Goal: Task Accomplishment & Management: Manage account settings

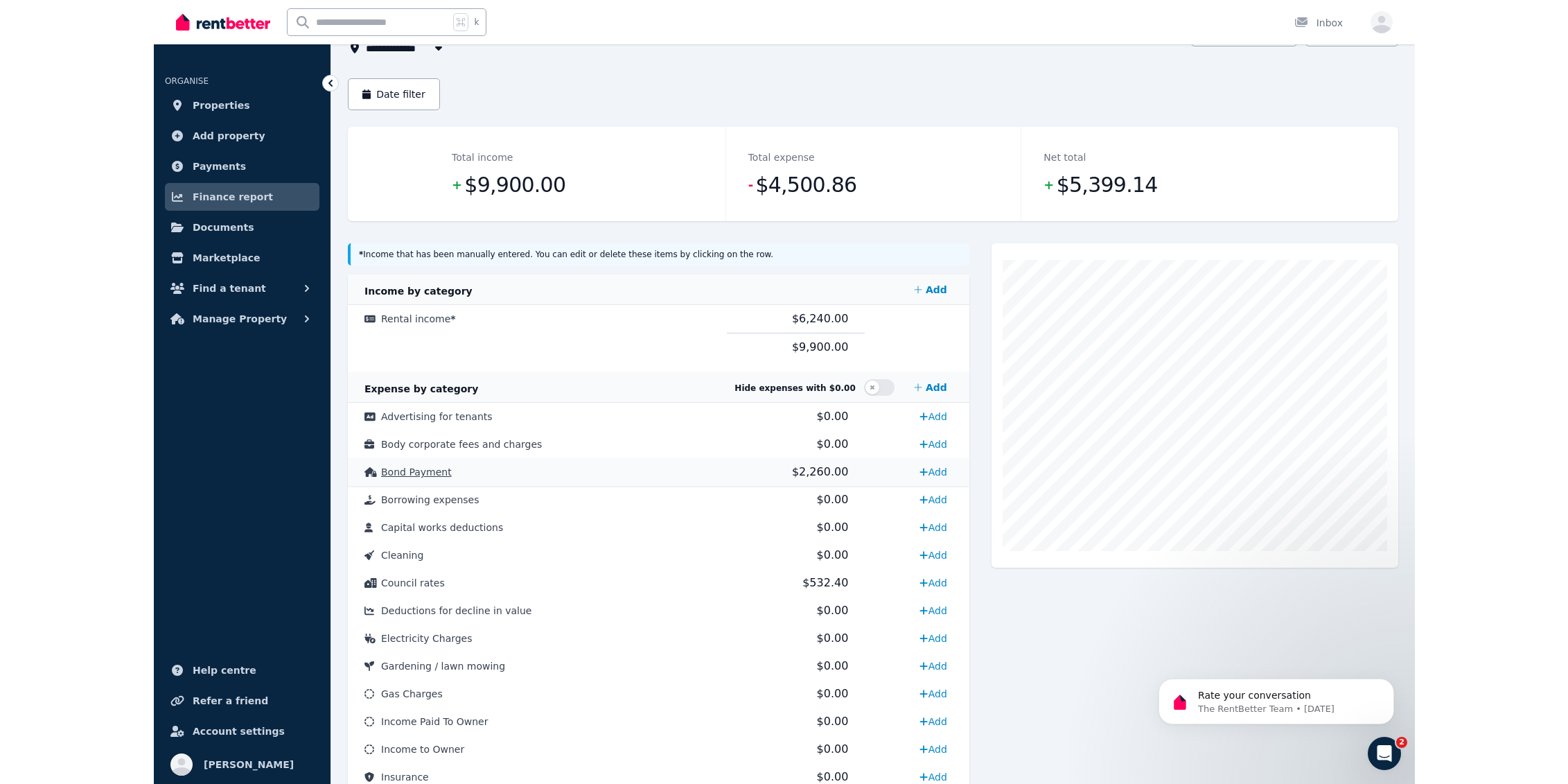
scroll to position [106, 0]
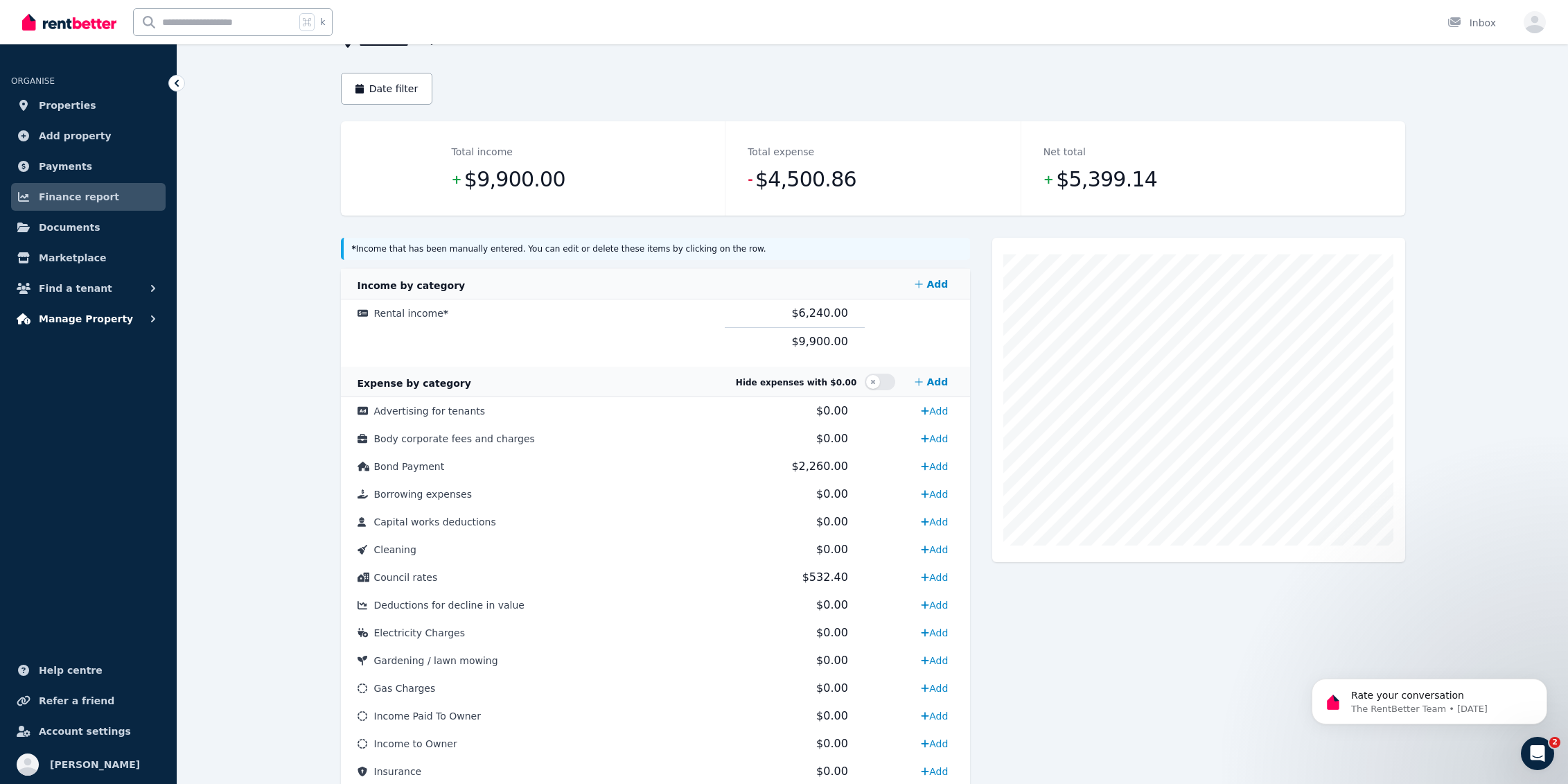
click at [80, 322] on span "Manage Property" at bounding box center [86, 318] width 94 height 16
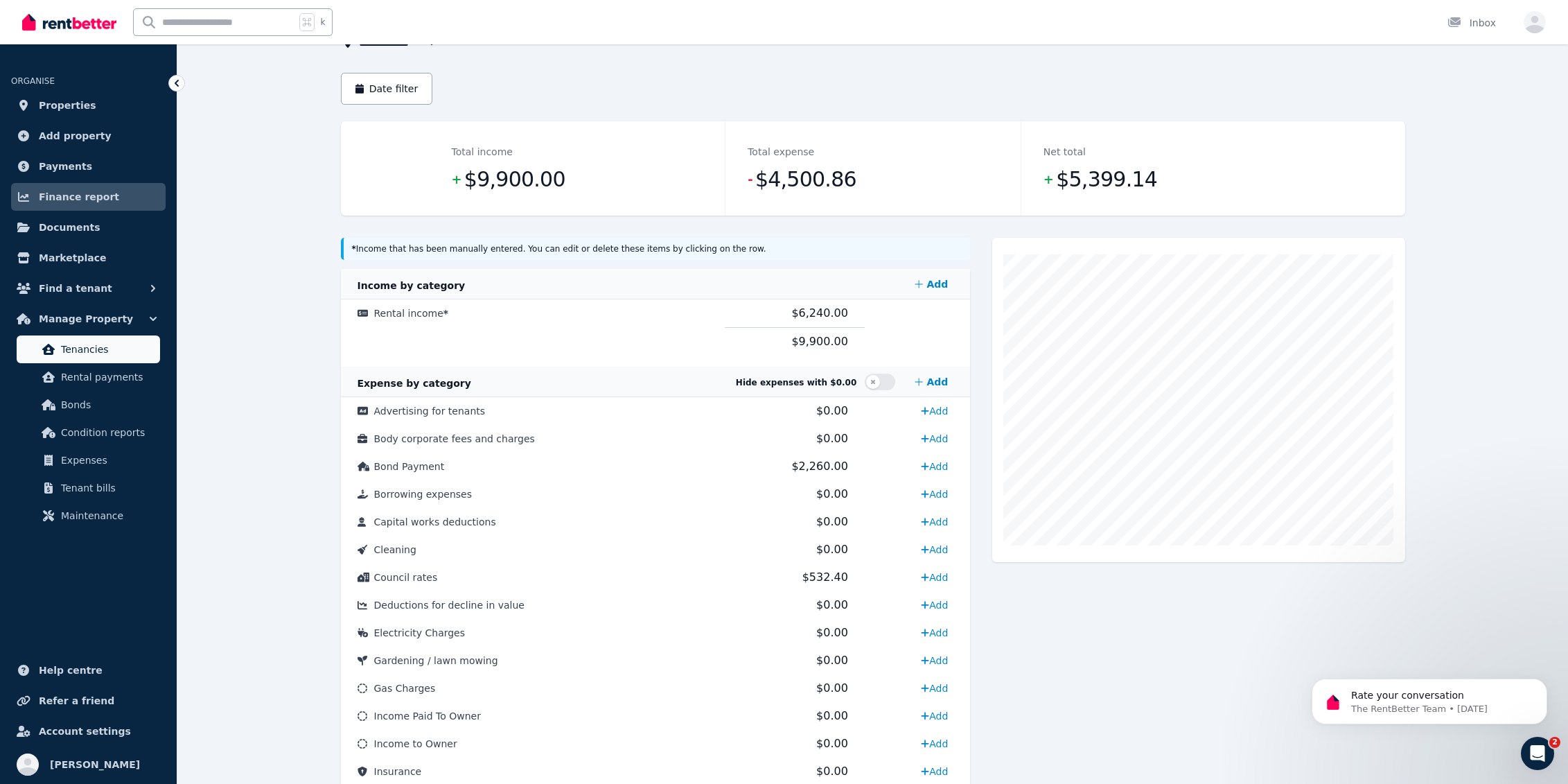
click at [118, 357] on span "Tenancies" at bounding box center [107, 349] width 93 height 16
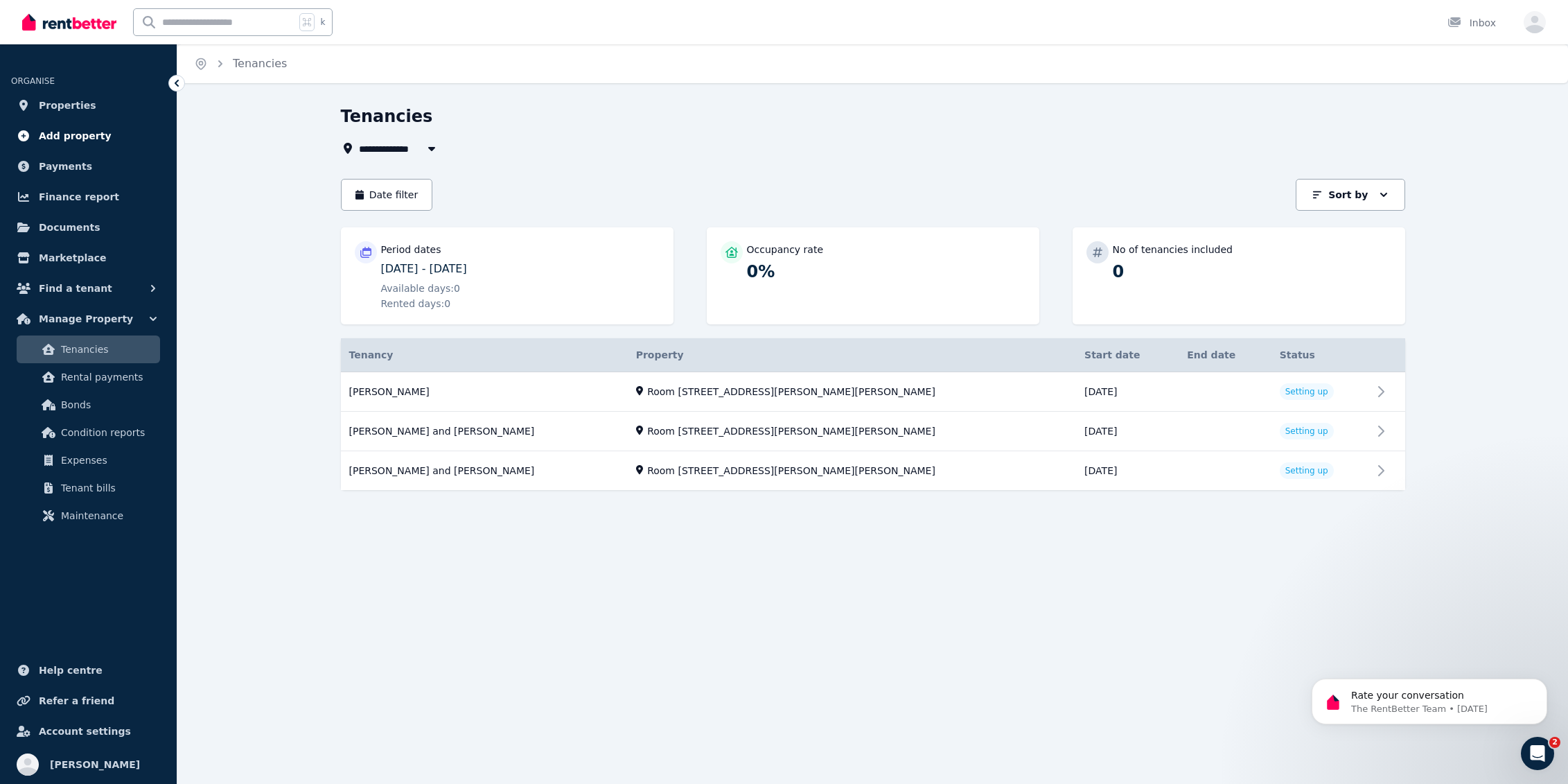
click at [66, 138] on span "Add property" at bounding box center [75, 135] width 73 height 16
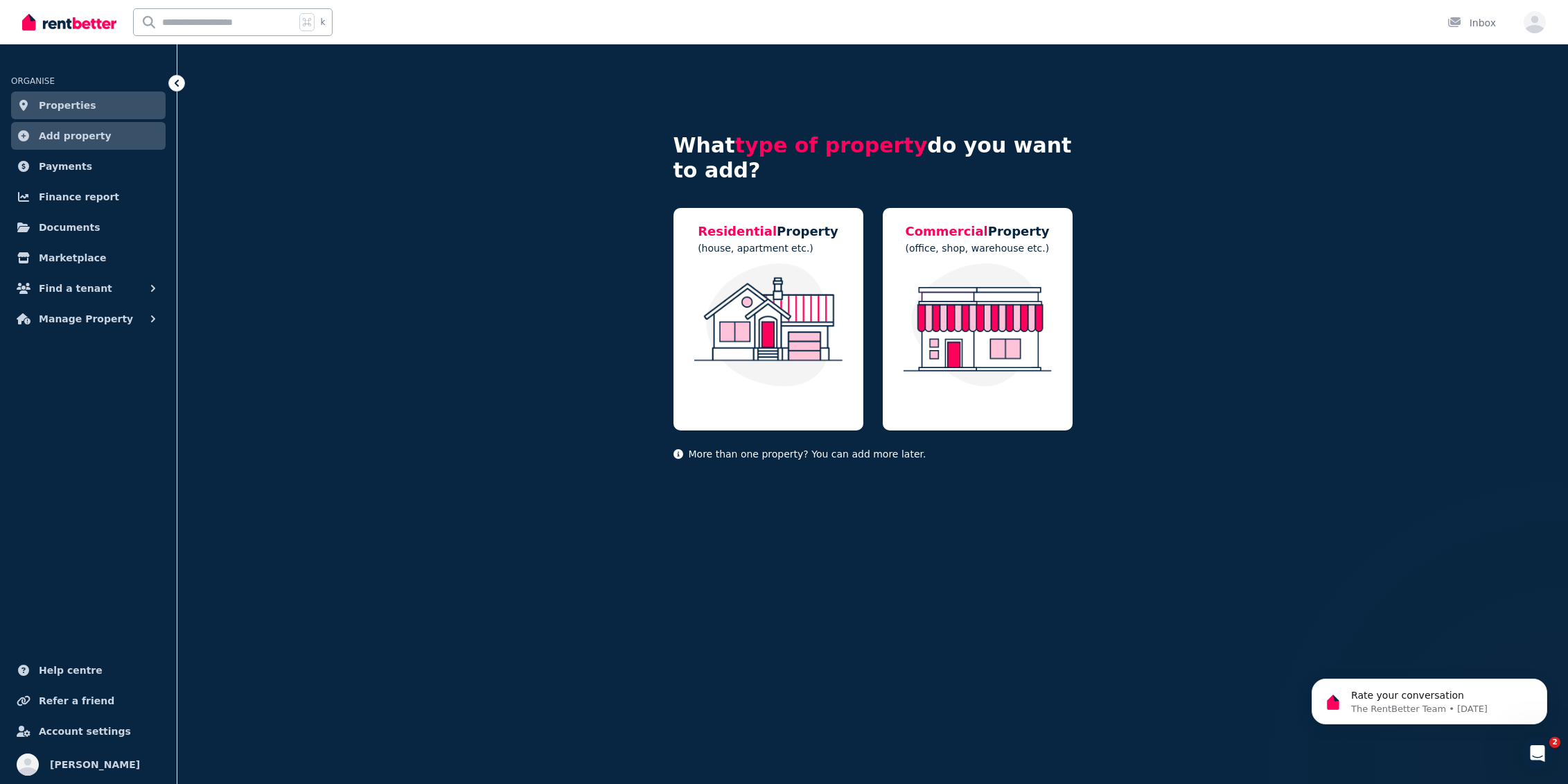
click at [80, 114] on link "Properties" at bounding box center [88, 106] width 155 height 28
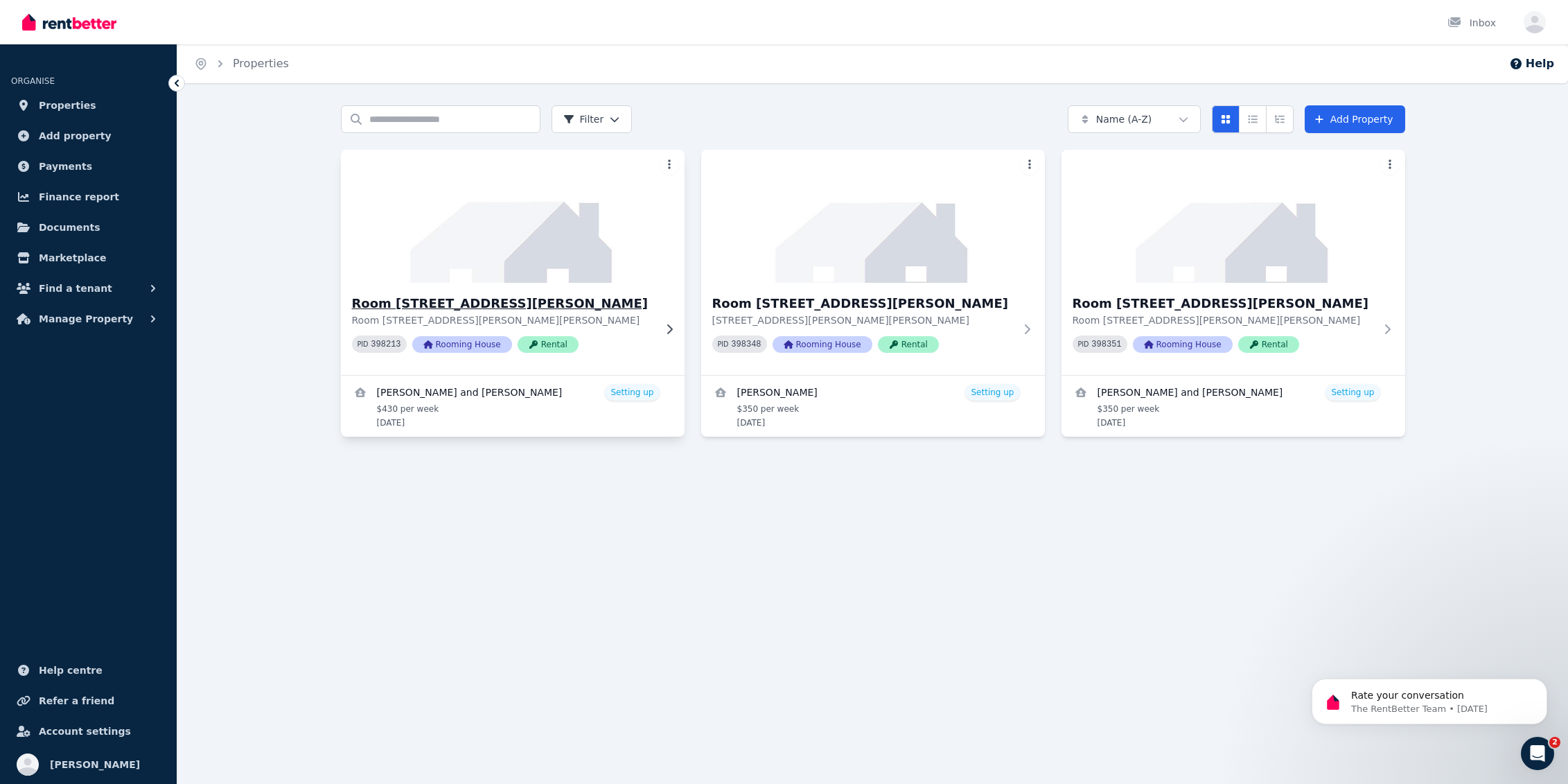
click at [421, 211] on img at bounding box center [513, 216] width 361 height 140
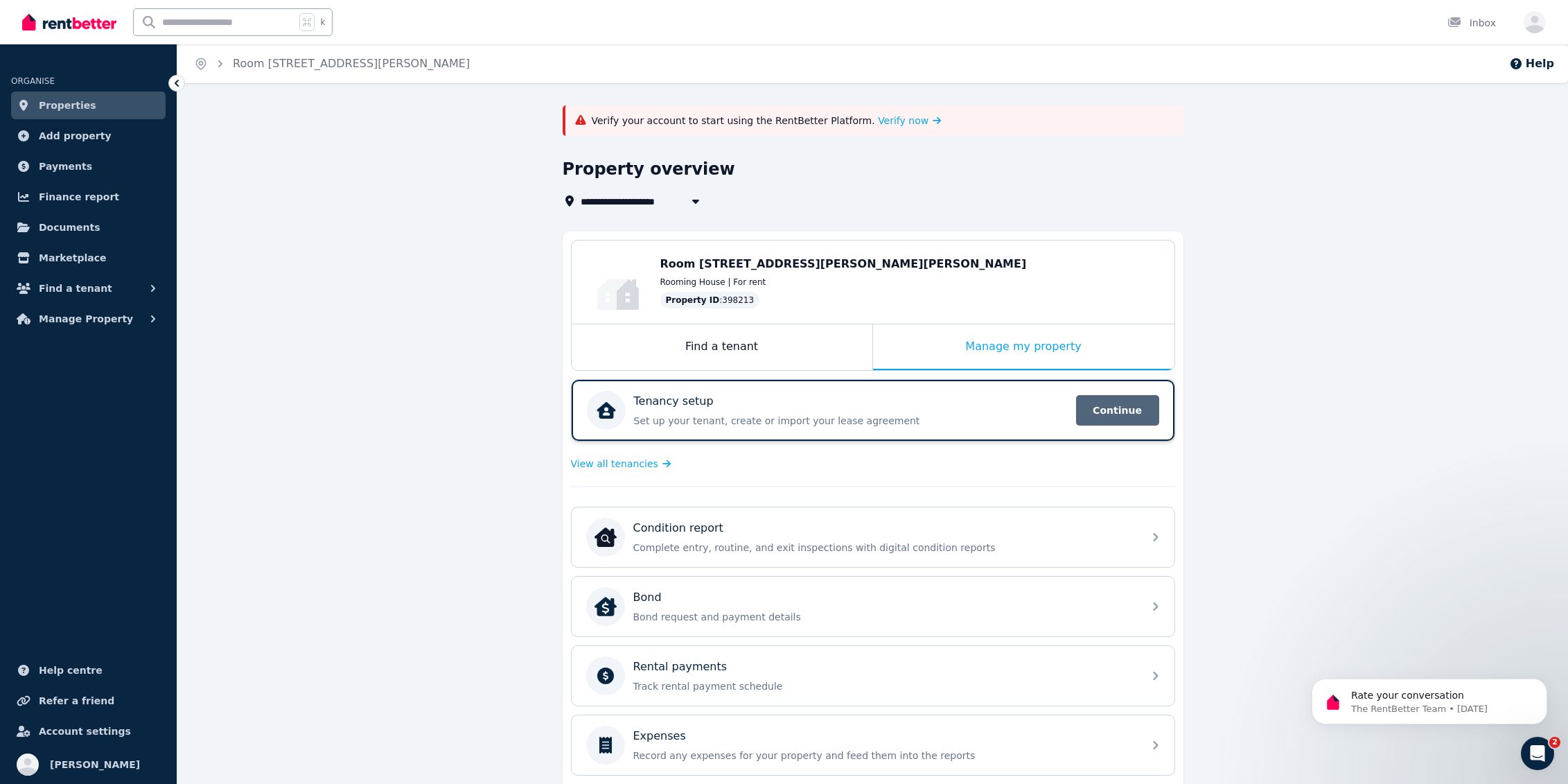
click at [939, 407] on span "Continue" at bounding box center [1117, 410] width 83 height 30
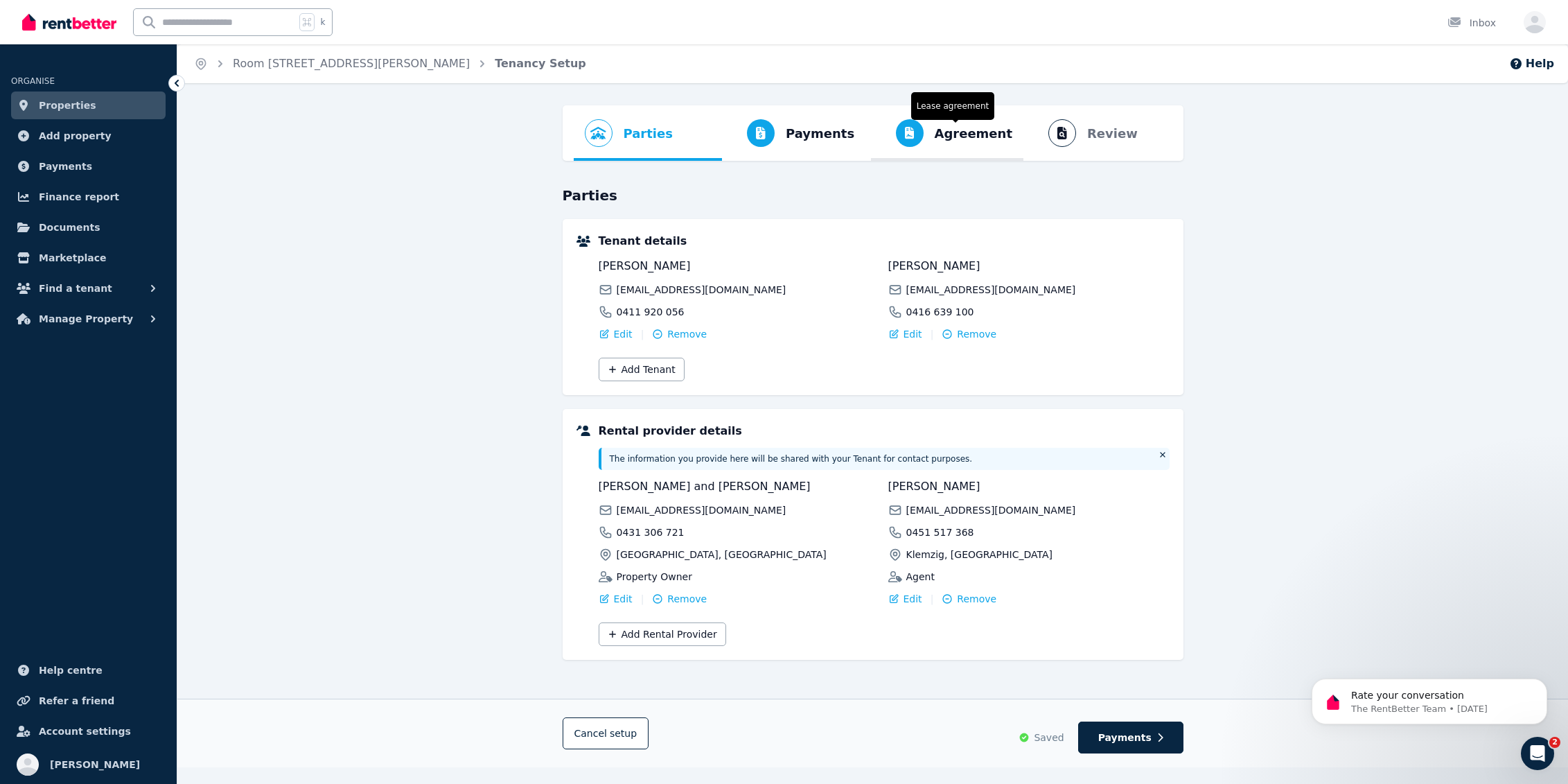
click at [939, 149] on span "Agreement Lease agreement" at bounding box center [947, 132] width 153 height 55
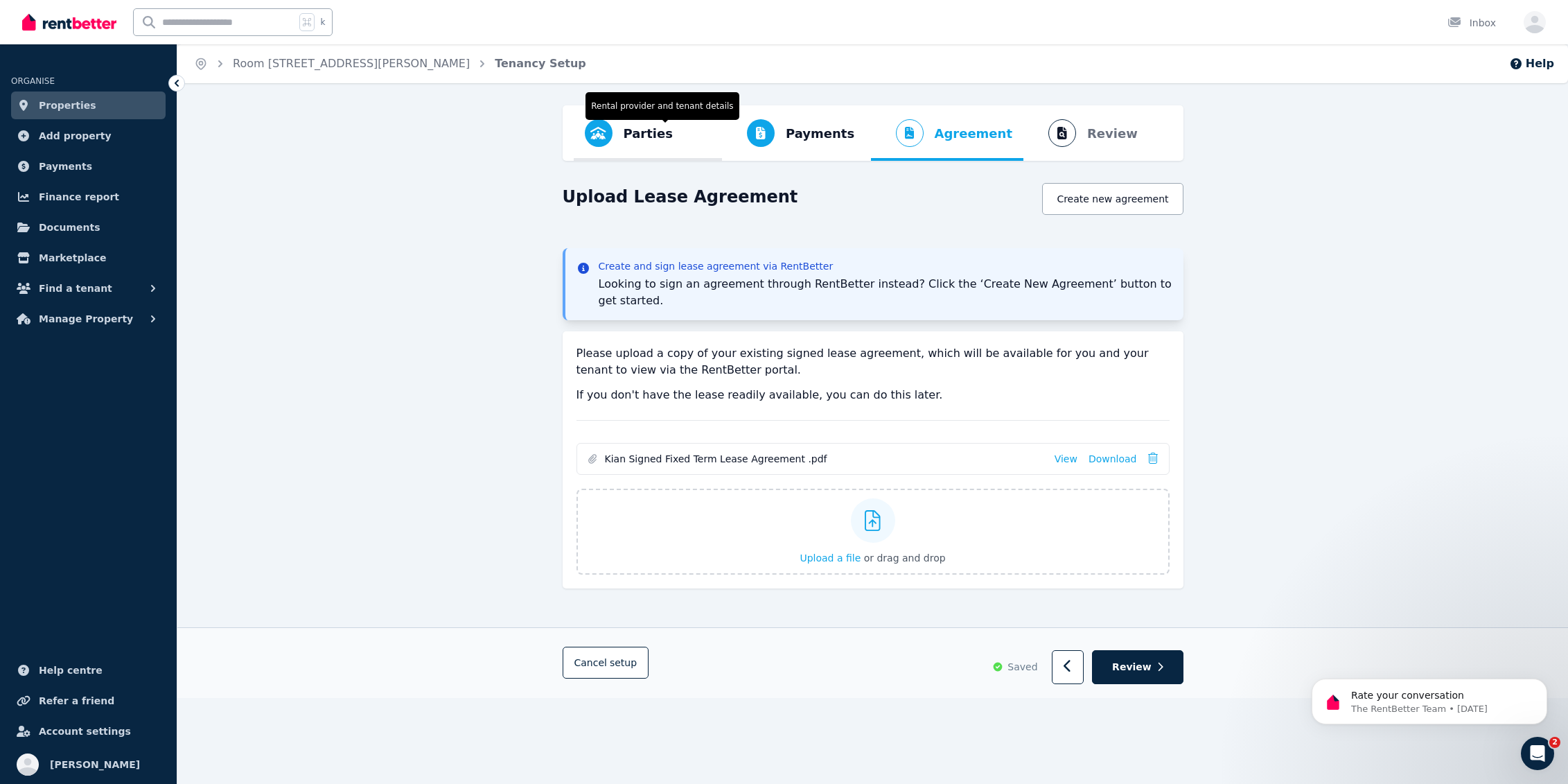
click at [673, 142] on span "Parties Rental provider and tenant details" at bounding box center [629, 132] width 110 height 55
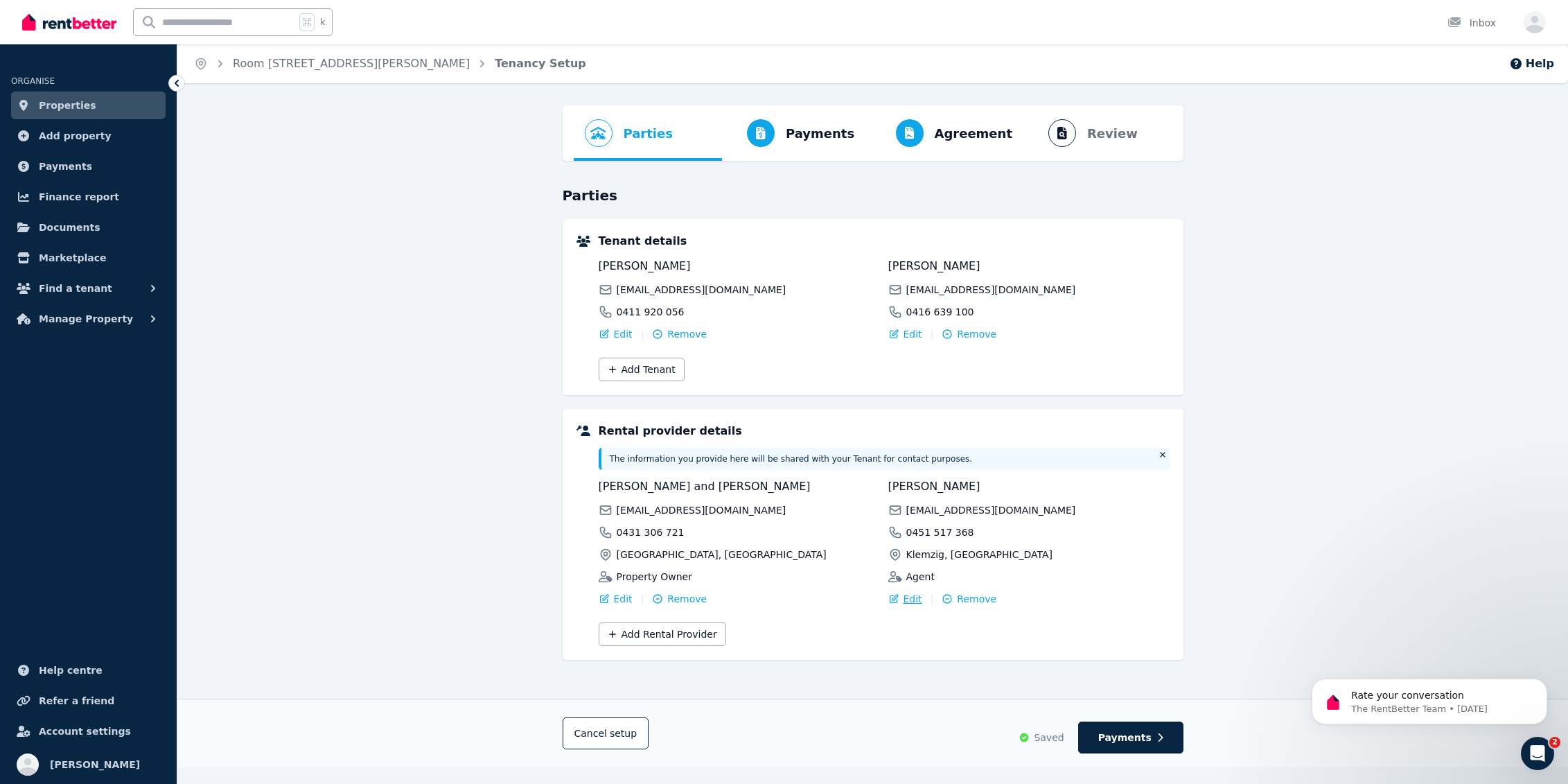
click at [909, 600] on span "Edit" at bounding box center [913, 599] width 19 height 14
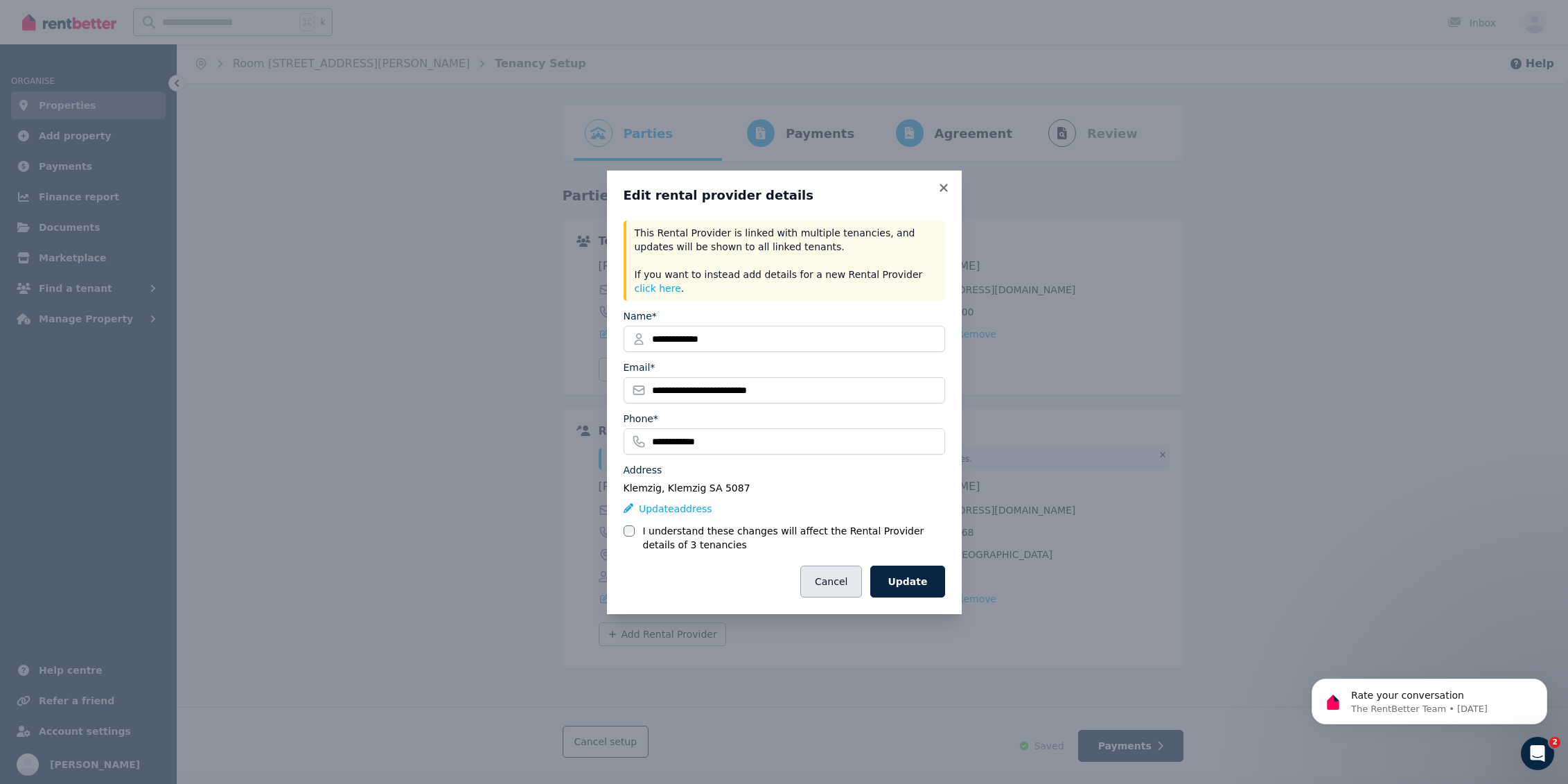
click at [844, 586] on button "Cancel" at bounding box center [831, 582] width 61 height 32
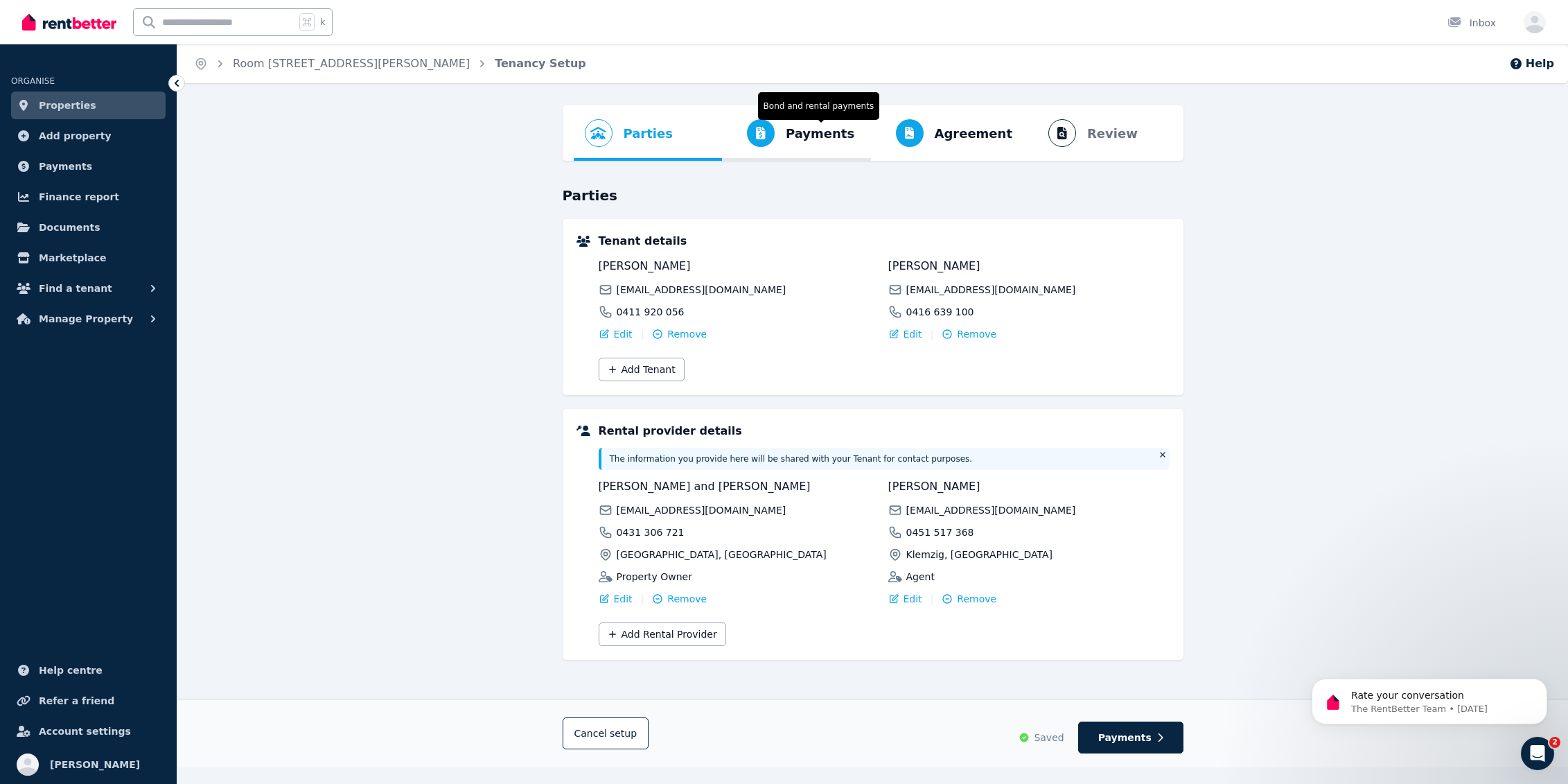
click at [813, 147] on span "Payments Bond and rental payments" at bounding box center [794, 132] width 143 height 55
select select "**********"
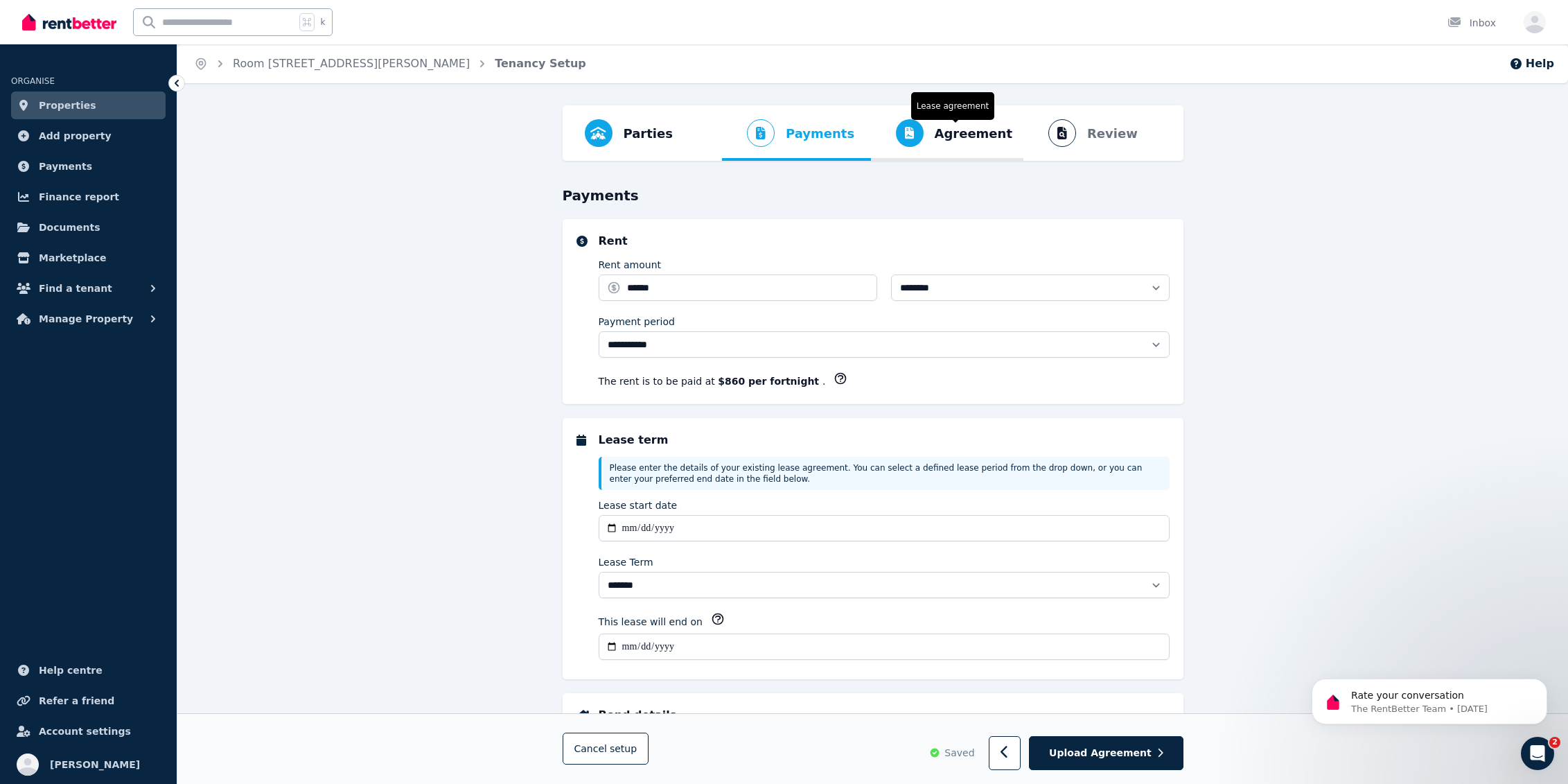
click at [939, 129] on span "Agreement" at bounding box center [973, 133] width 79 height 19
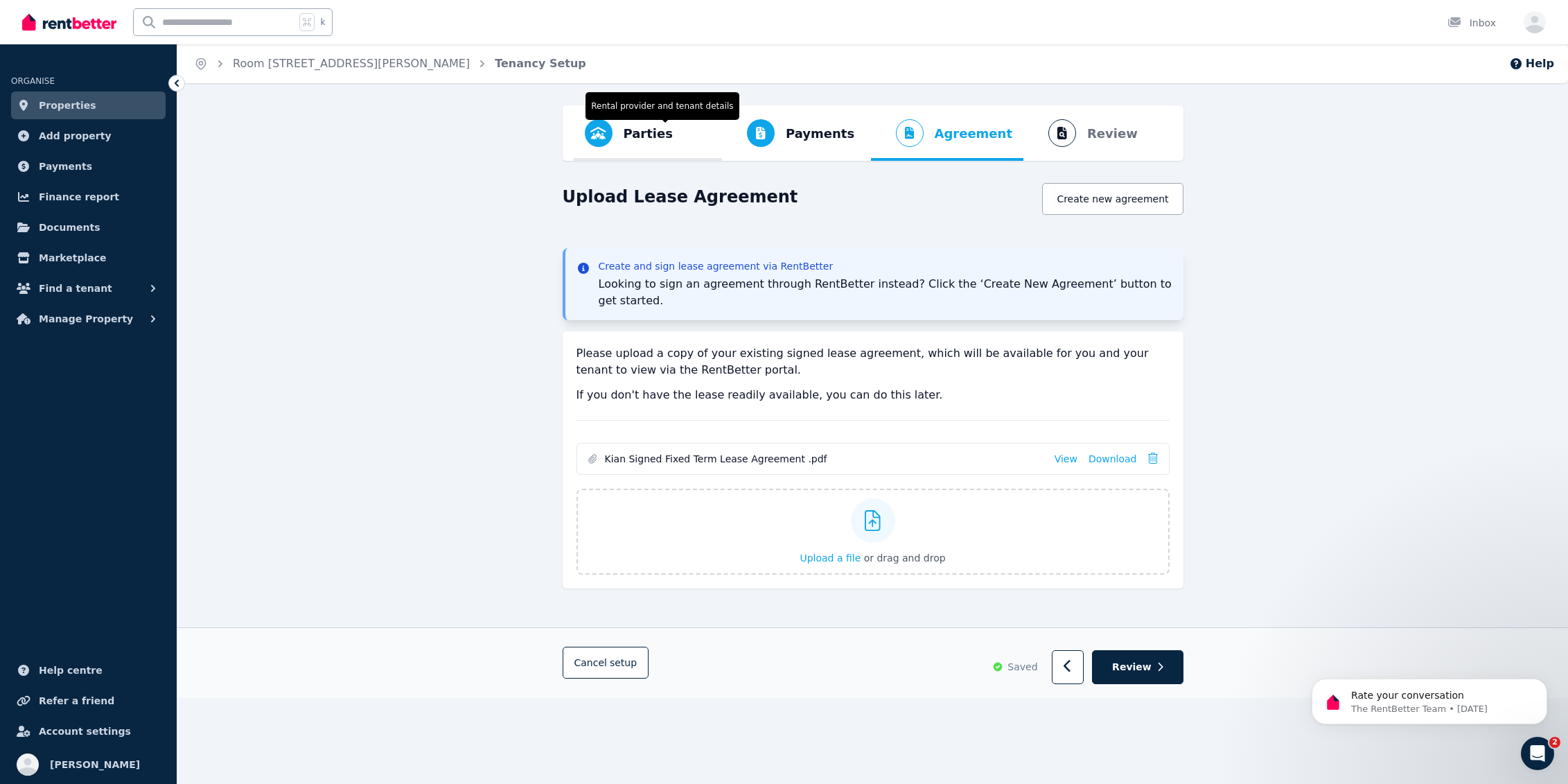
click at [630, 130] on span "Parties" at bounding box center [647, 133] width 49 height 19
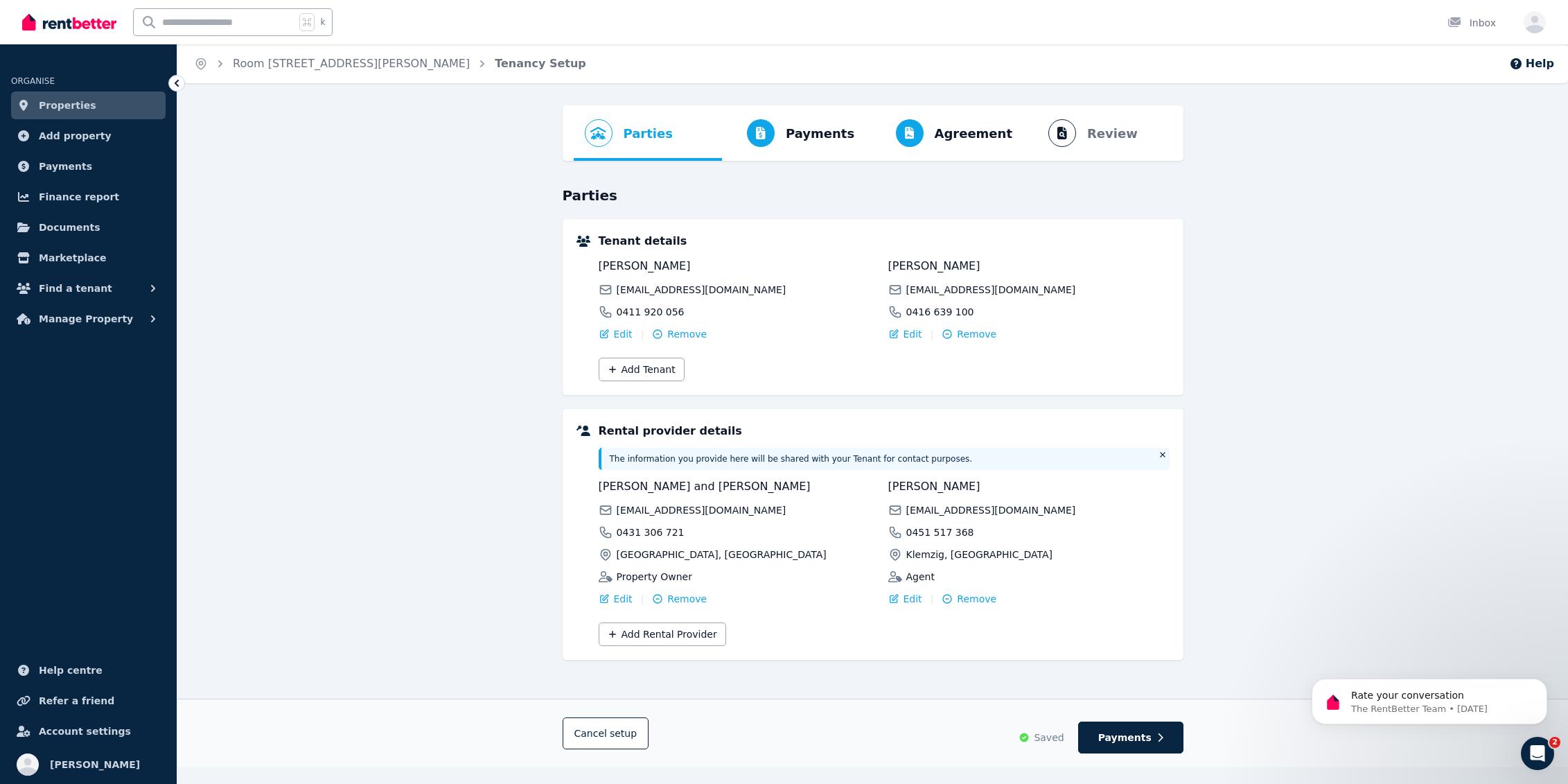
click at [939, 142] on ol "Parties Rental provider and tenant details Payments Bond and rental payments Ag…" at bounding box center [872, 132] width 598 height 55
click at [939, 140] on ol "Parties Rental provider and tenant details Payments Bond and rental payments Ag…" at bounding box center [872, 132] width 598 height 55
click at [939, 132] on ol "Parties Rental provider and tenant details Payments Bond and rental payments Ag…" at bounding box center [872, 132] width 598 height 55
click at [939, 132] on span "Agreement" at bounding box center [973, 133] width 79 height 19
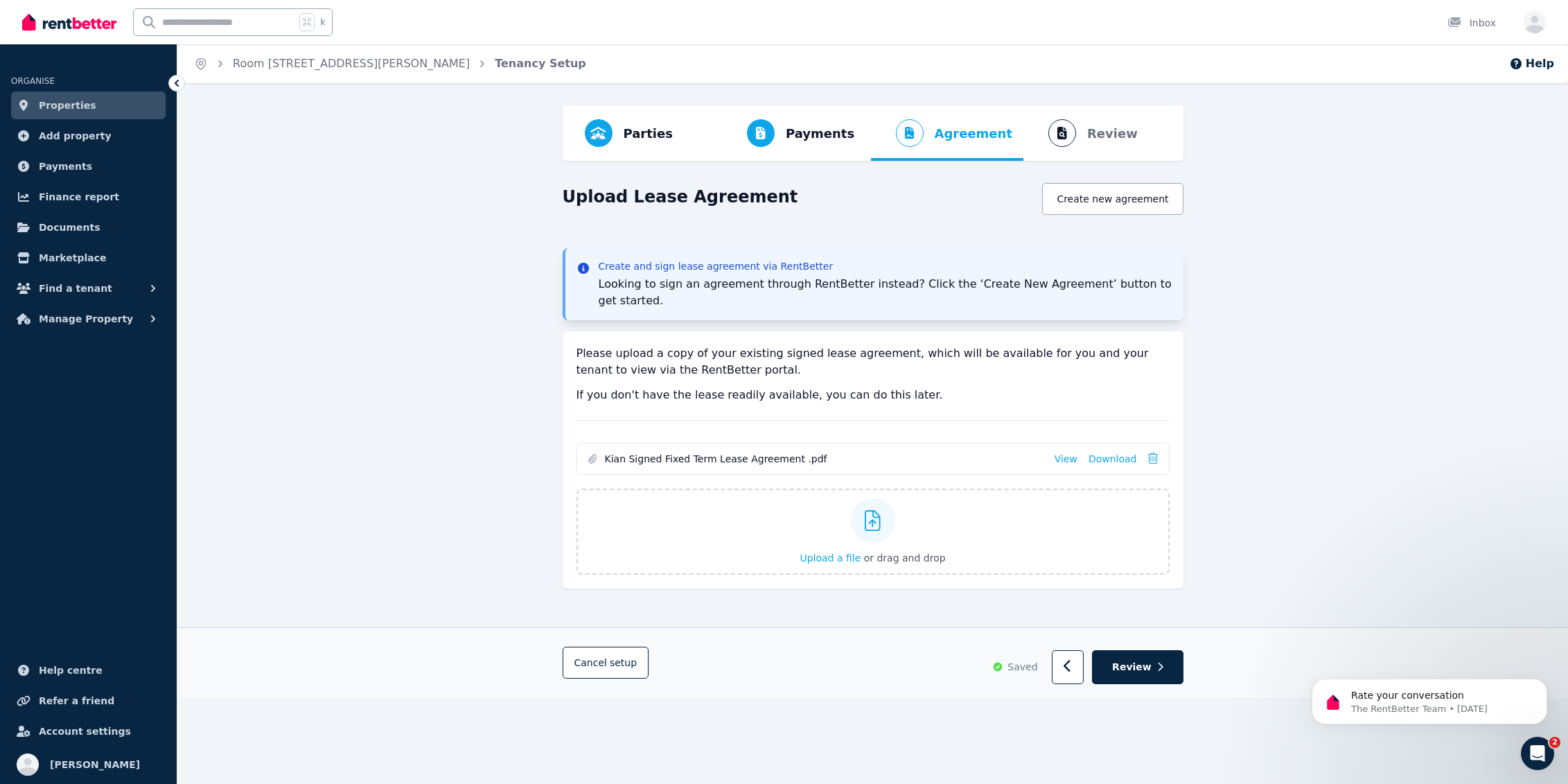
click at [89, 106] on link "Properties" at bounding box center [88, 106] width 155 height 28
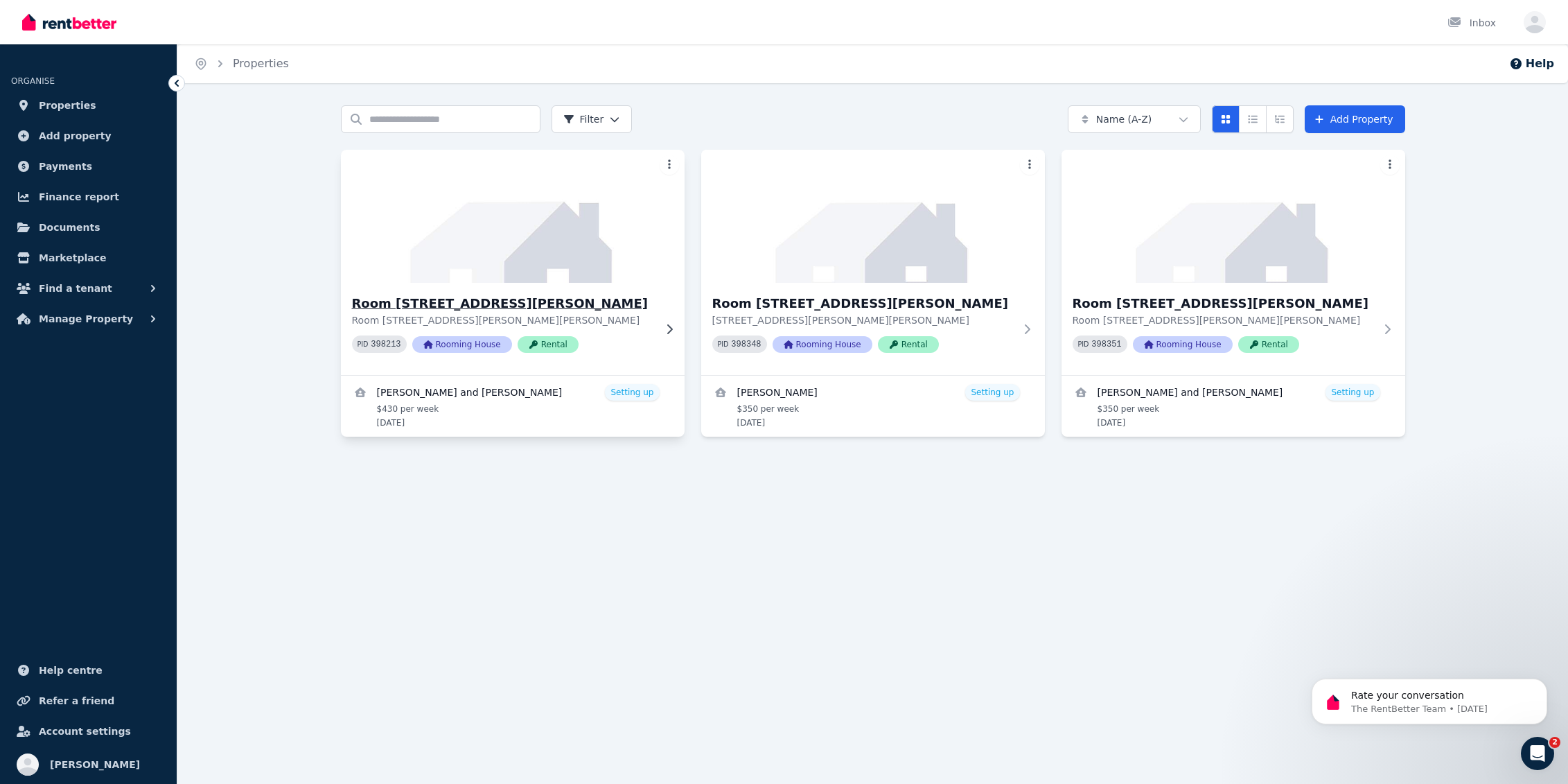
click at [461, 231] on img at bounding box center [513, 216] width 361 height 140
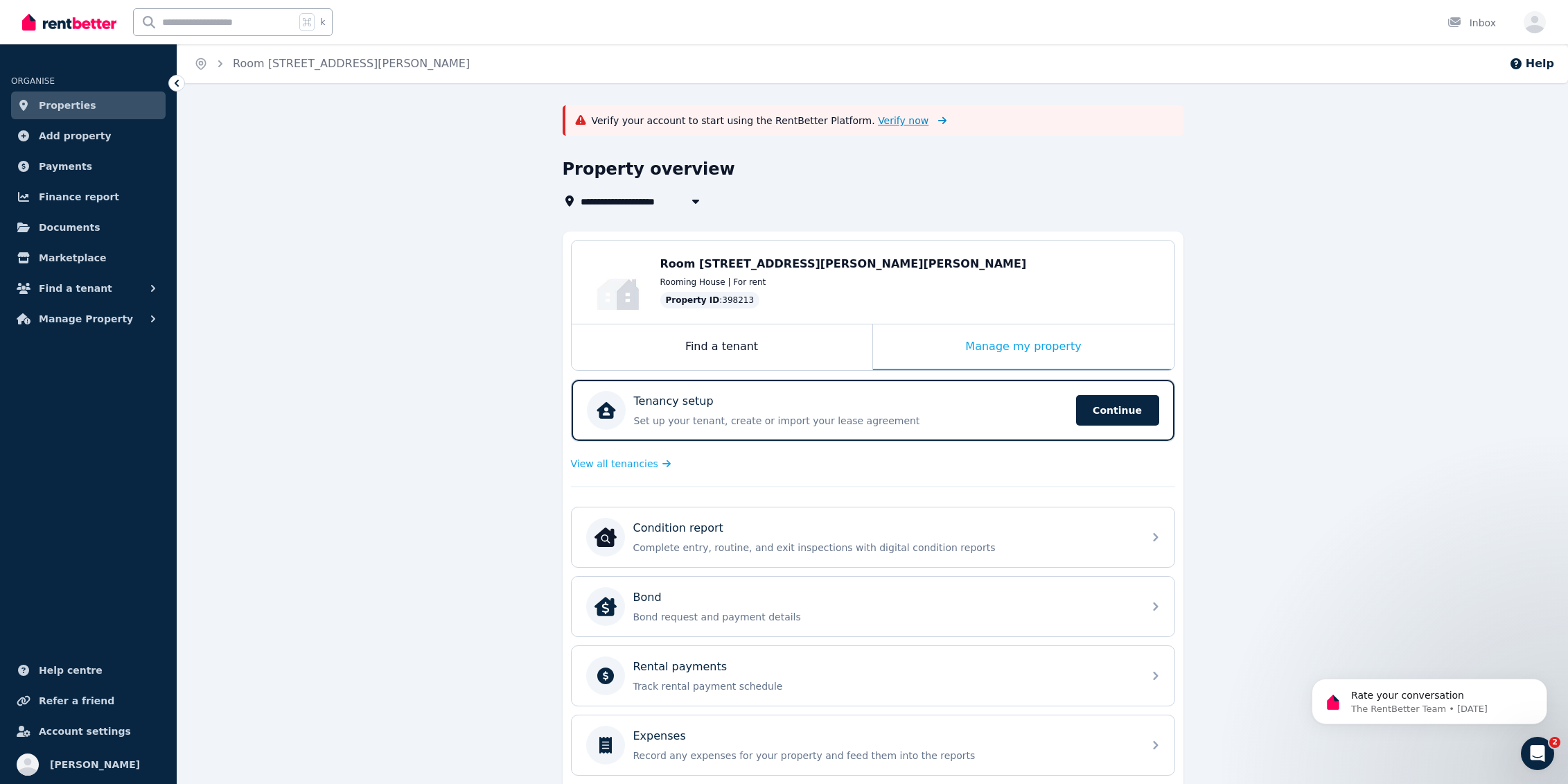
click at [886, 114] on span "Verify now" at bounding box center [903, 121] width 51 height 14
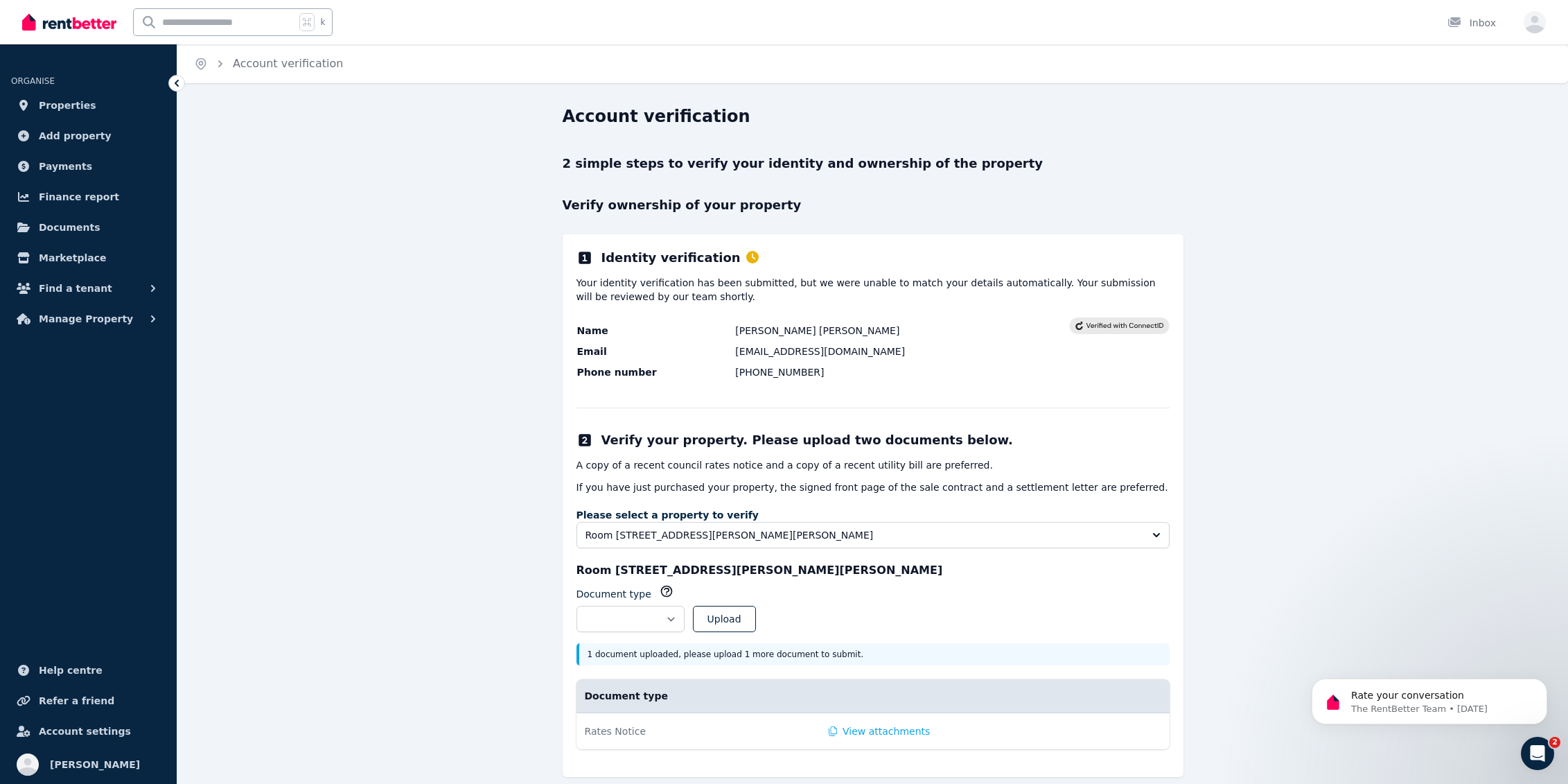
scroll to position [17, 0]
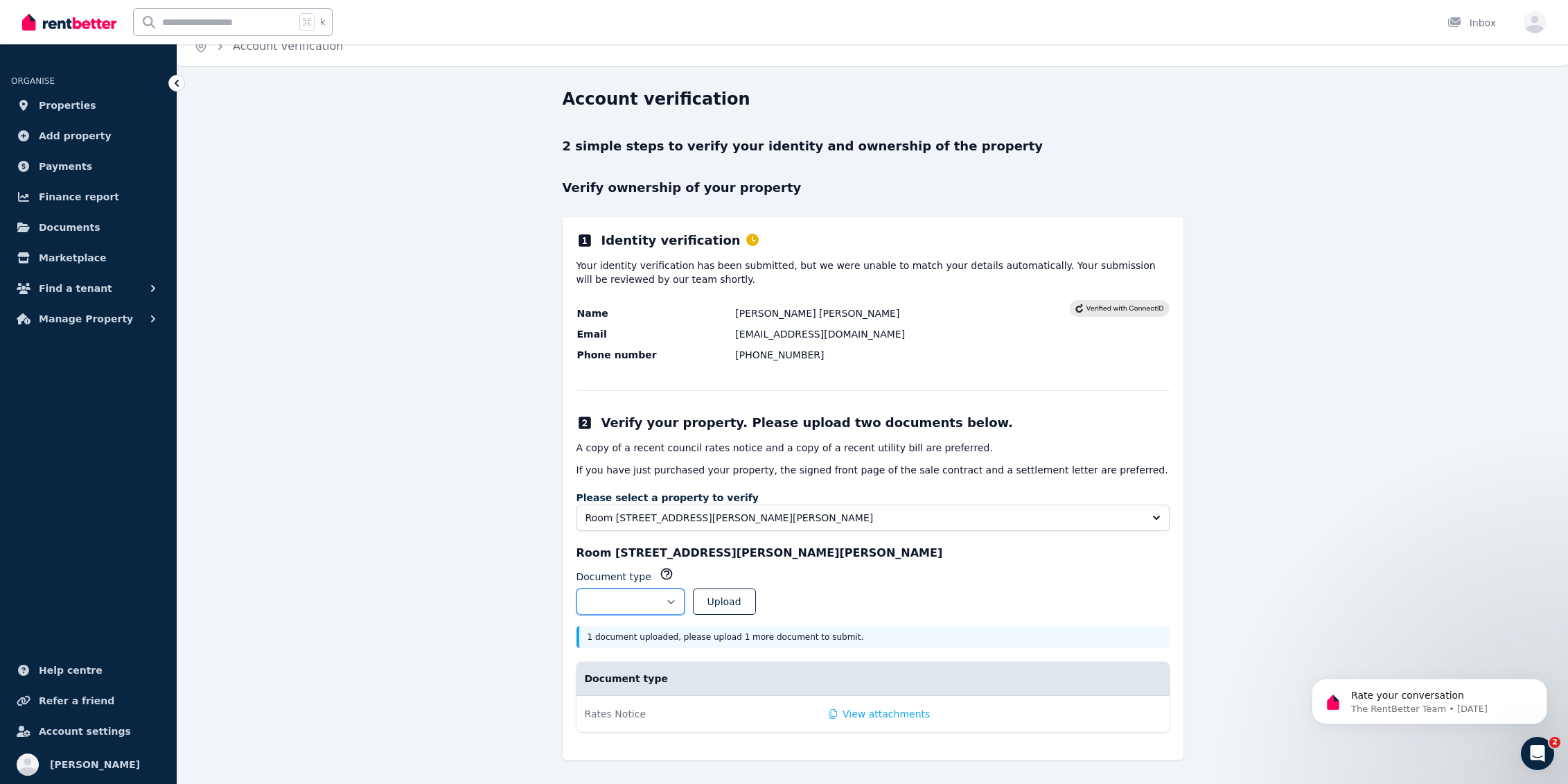
click at [685, 601] on select "**********" at bounding box center [630, 602] width 108 height 26
select select "**********"
click at [752, 608] on button "Upload" at bounding box center [724, 602] width 63 height 26
select select
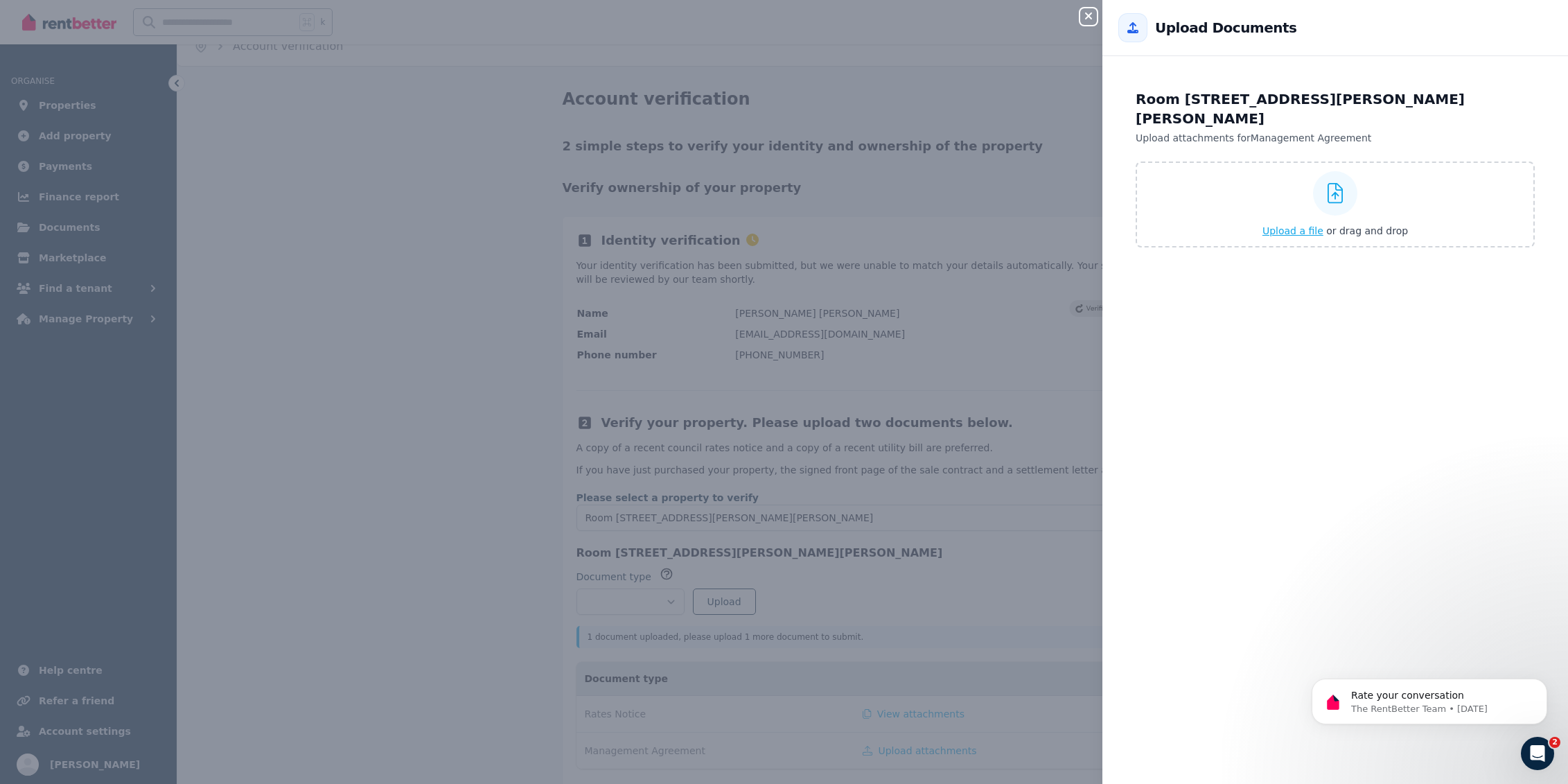
click at [939, 224] on button "Upload a file or drag and drop" at bounding box center [1335, 231] width 146 height 14
click at [939, 610] on div "Close panel Back to Upload Documents Room 3, 27 Brenda Ave, Gilles Plains SA 50…" at bounding box center [784, 392] width 1568 height 784
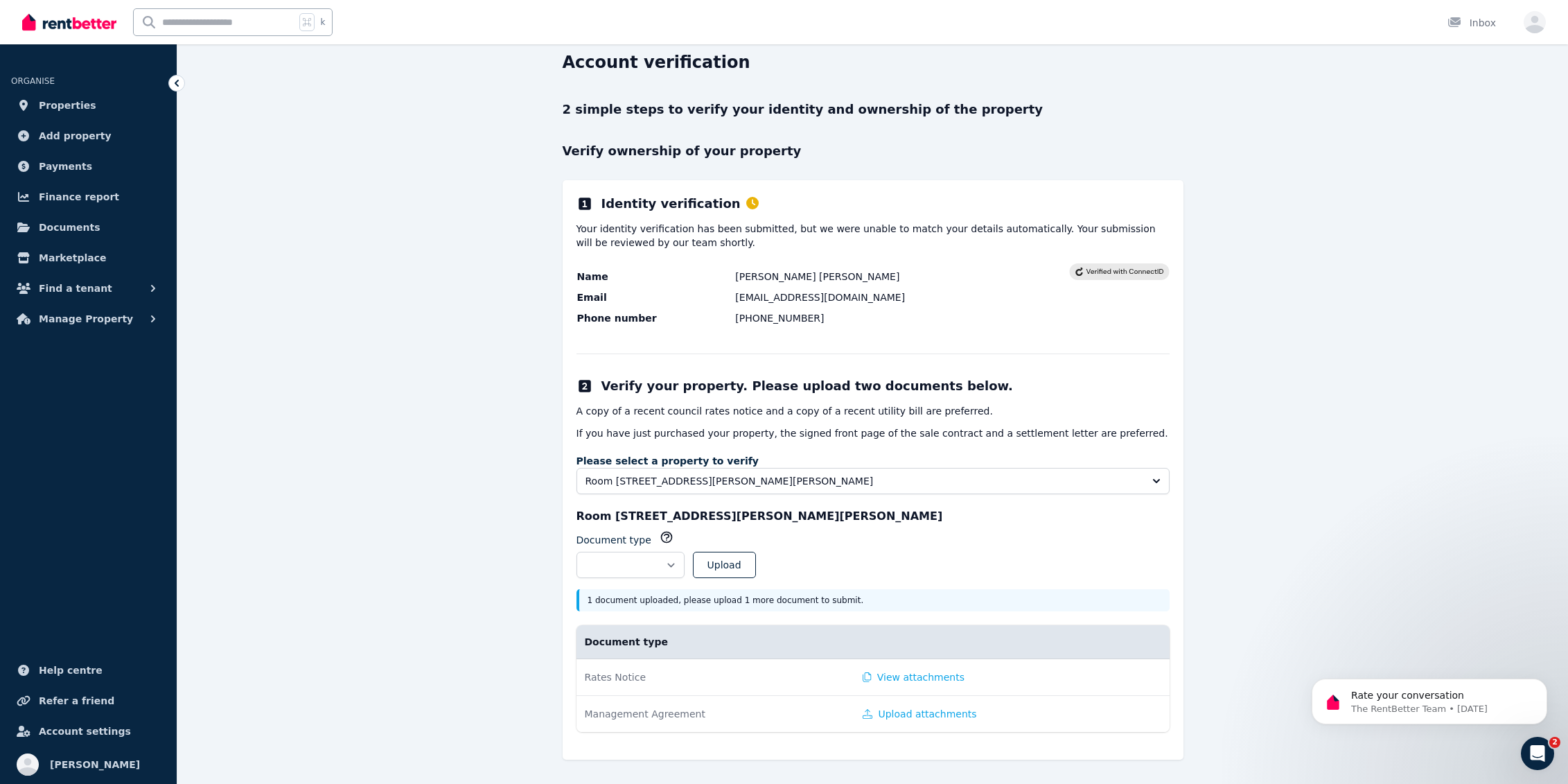
scroll to position [0, 0]
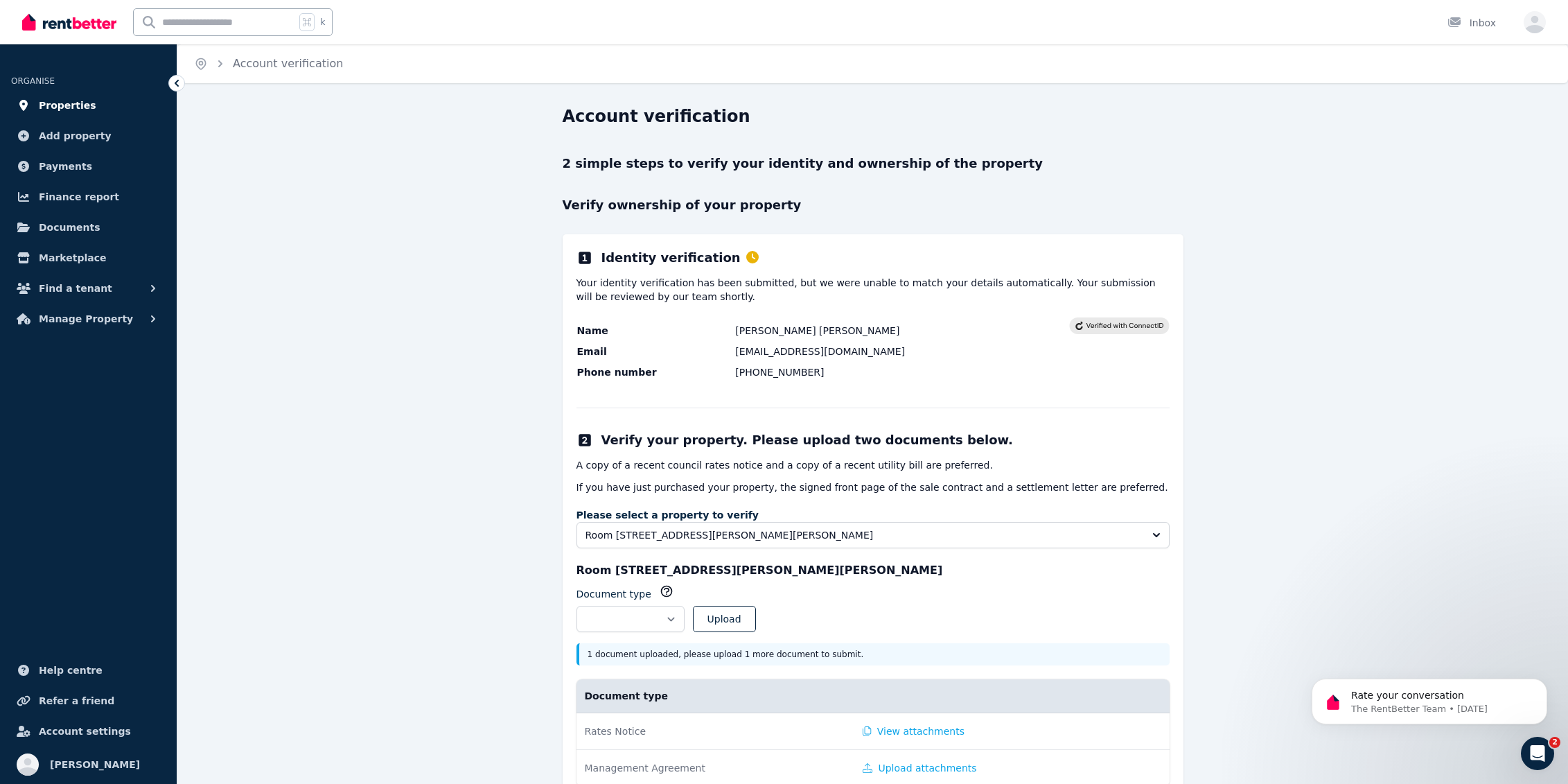
click at [98, 104] on link "Properties" at bounding box center [88, 106] width 155 height 28
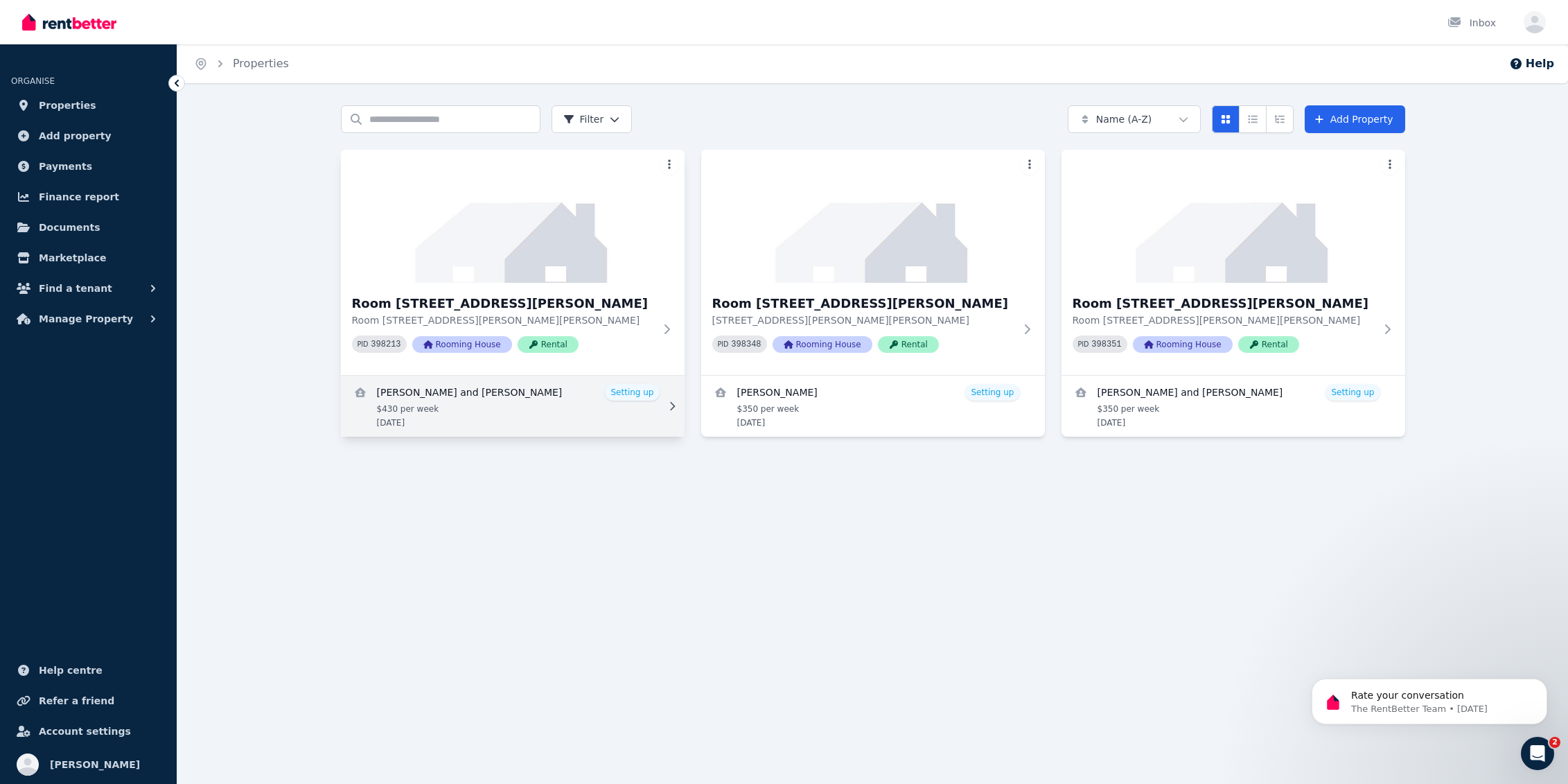
click at [622, 405] on link "View details for Kian Bahmani and Zeinab Abedini" at bounding box center [513, 406] width 344 height 61
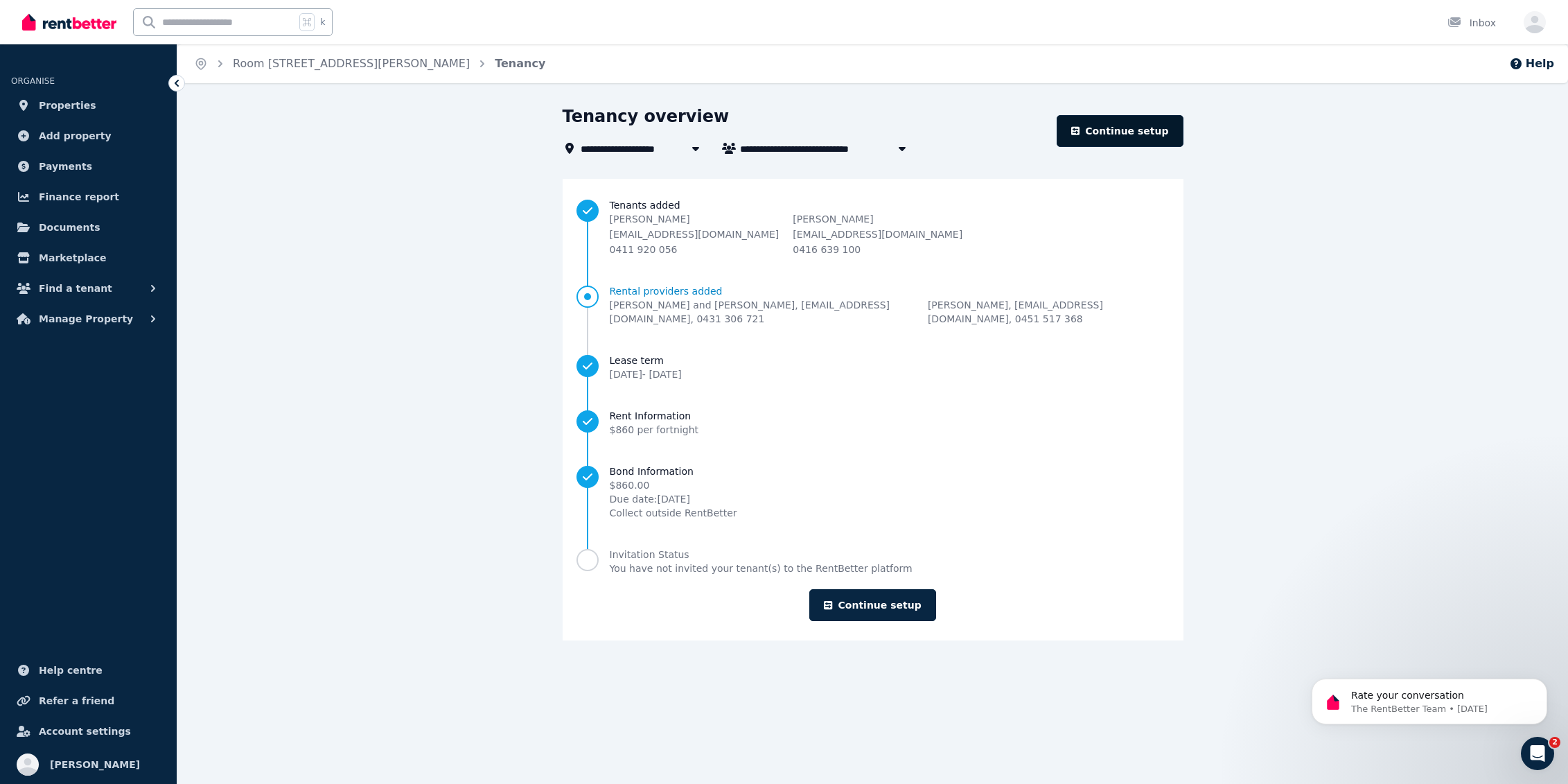
click at [939, 121] on link "Continue setup" at bounding box center [1120, 131] width 126 height 32
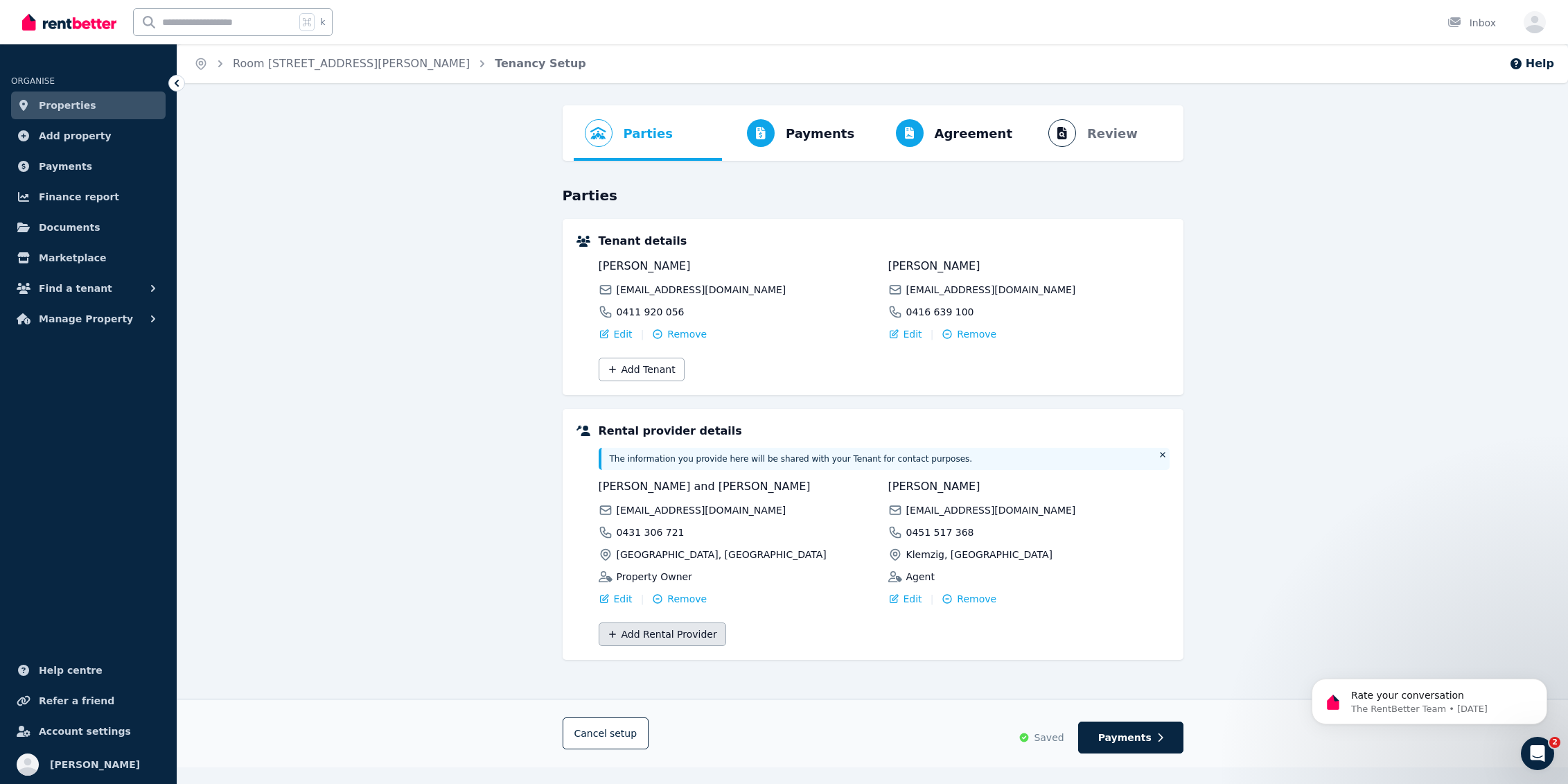
click at [661, 632] on button "Add Rental Provider" at bounding box center [662, 635] width 128 height 23
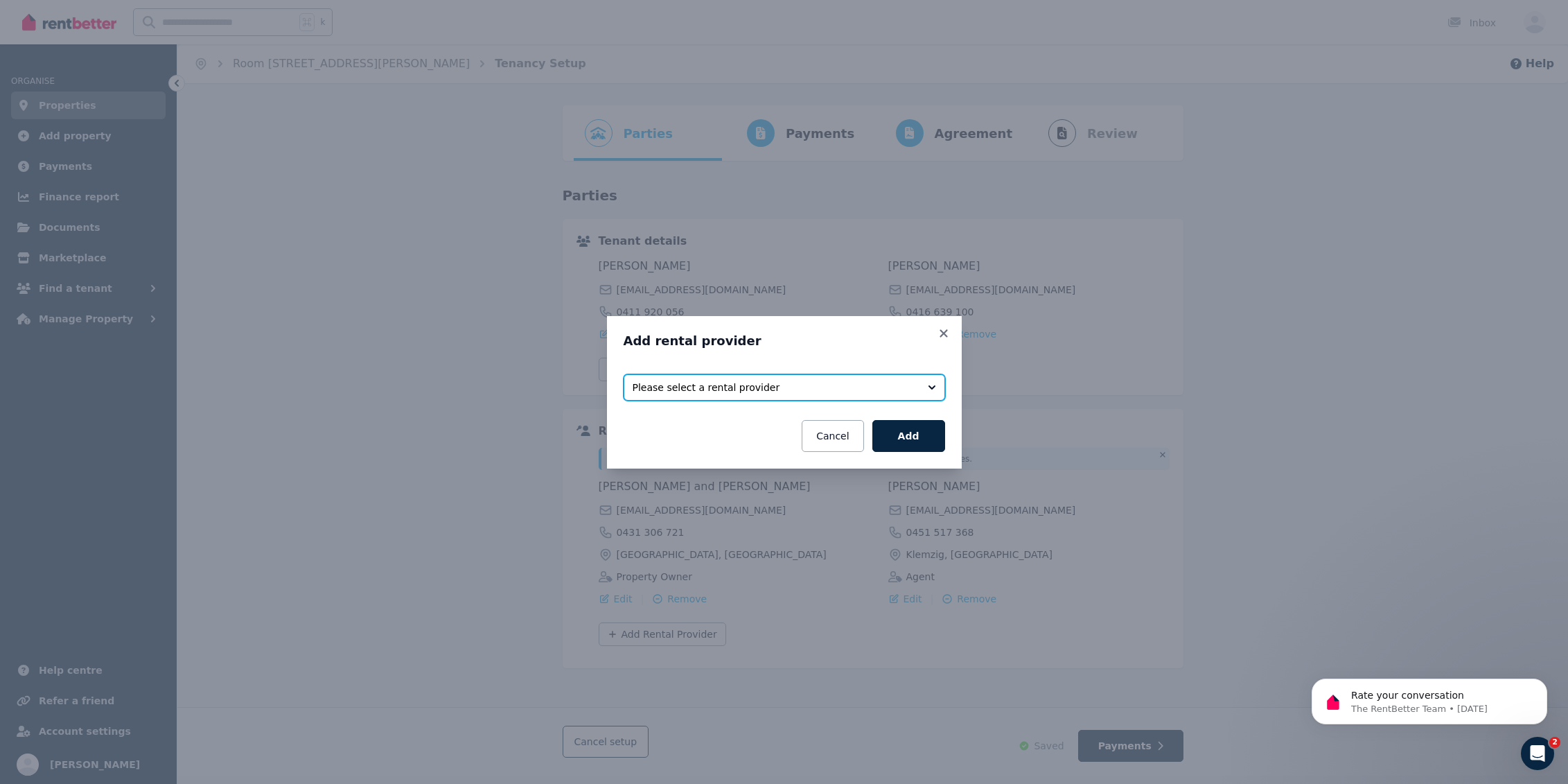
click at [822, 385] on span "Please select a rental provider" at bounding box center [774, 388] width 284 height 14
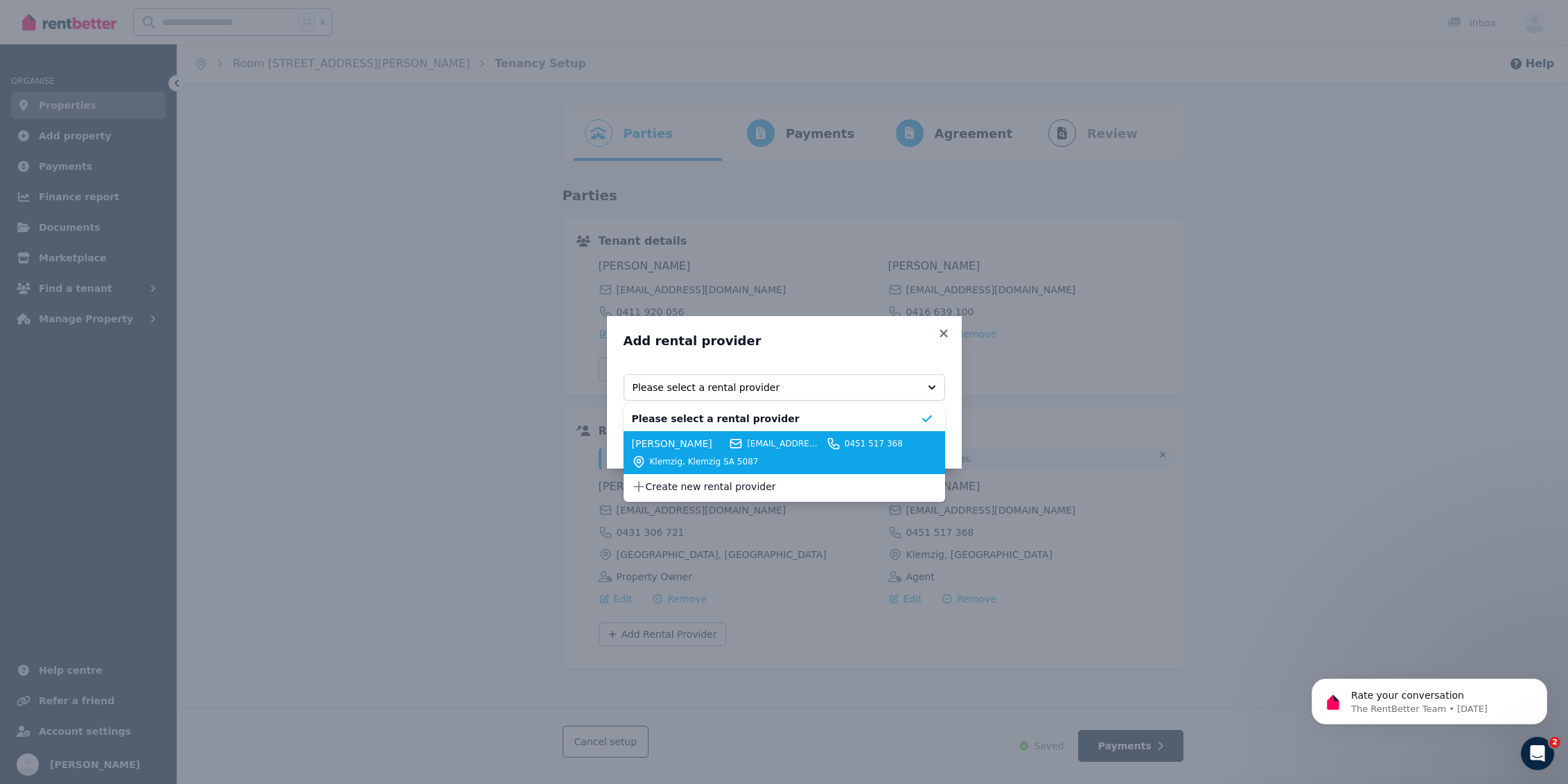
click at [807, 455] on div "Klemzig, Klemzig SA 5087" at bounding box center [776, 462] width 288 height 14
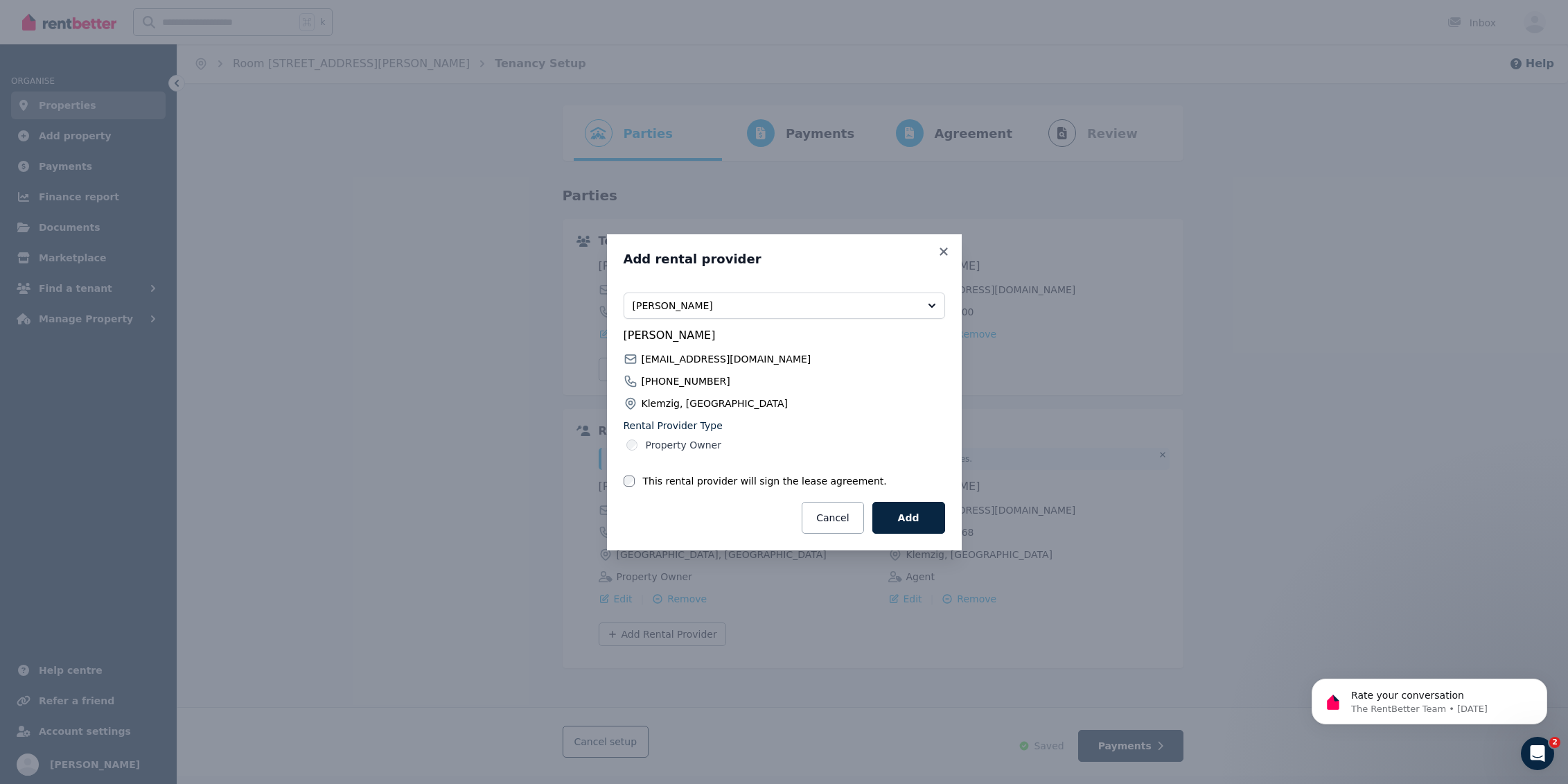
click at [728, 483] on label "This rental provider will sign the lease agreement." at bounding box center [764, 481] width 244 height 14
click at [828, 522] on button "Cancel" at bounding box center [832, 518] width 61 height 32
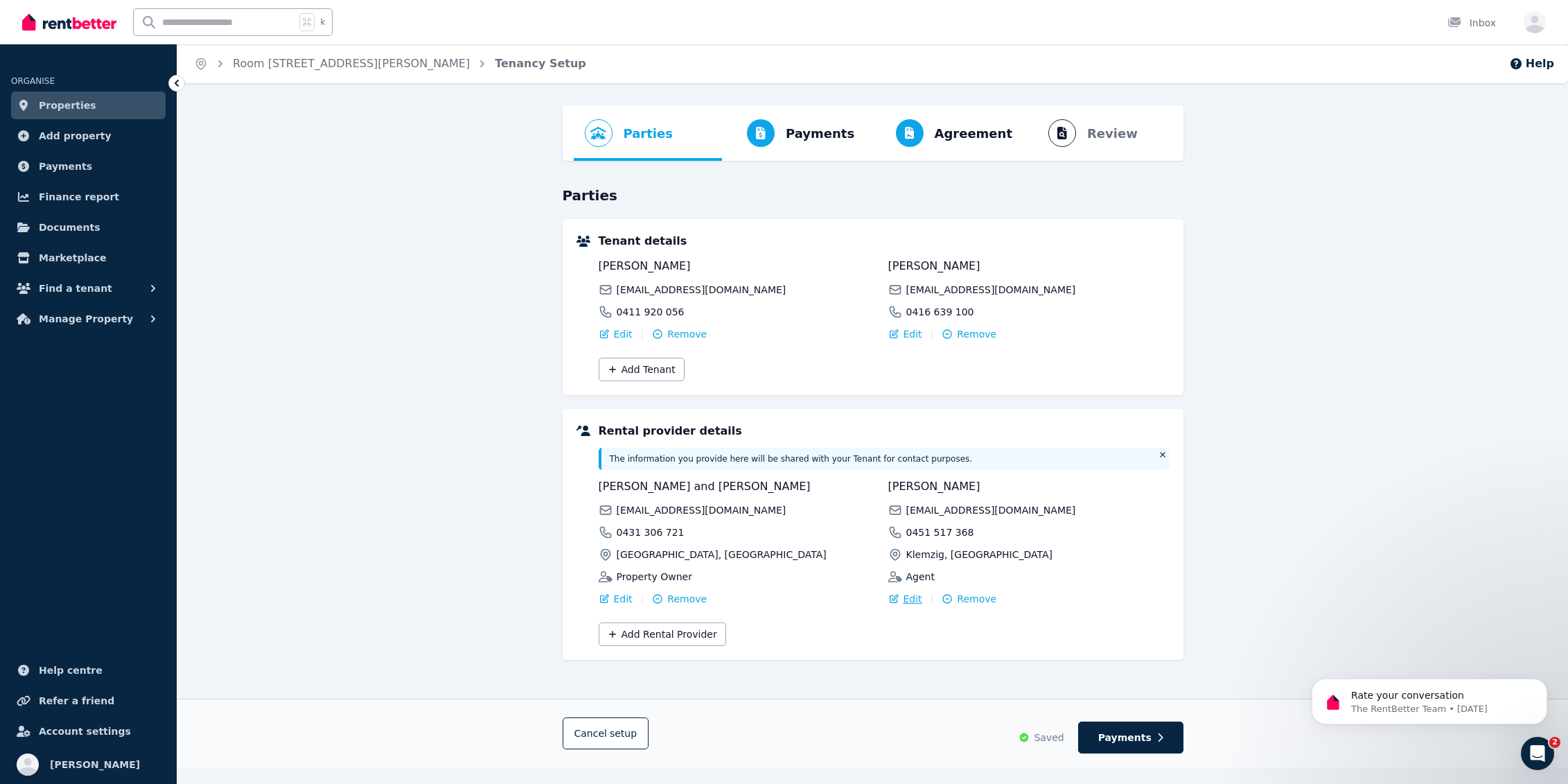
click at [907, 599] on span "Edit" at bounding box center [913, 599] width 19 height 14
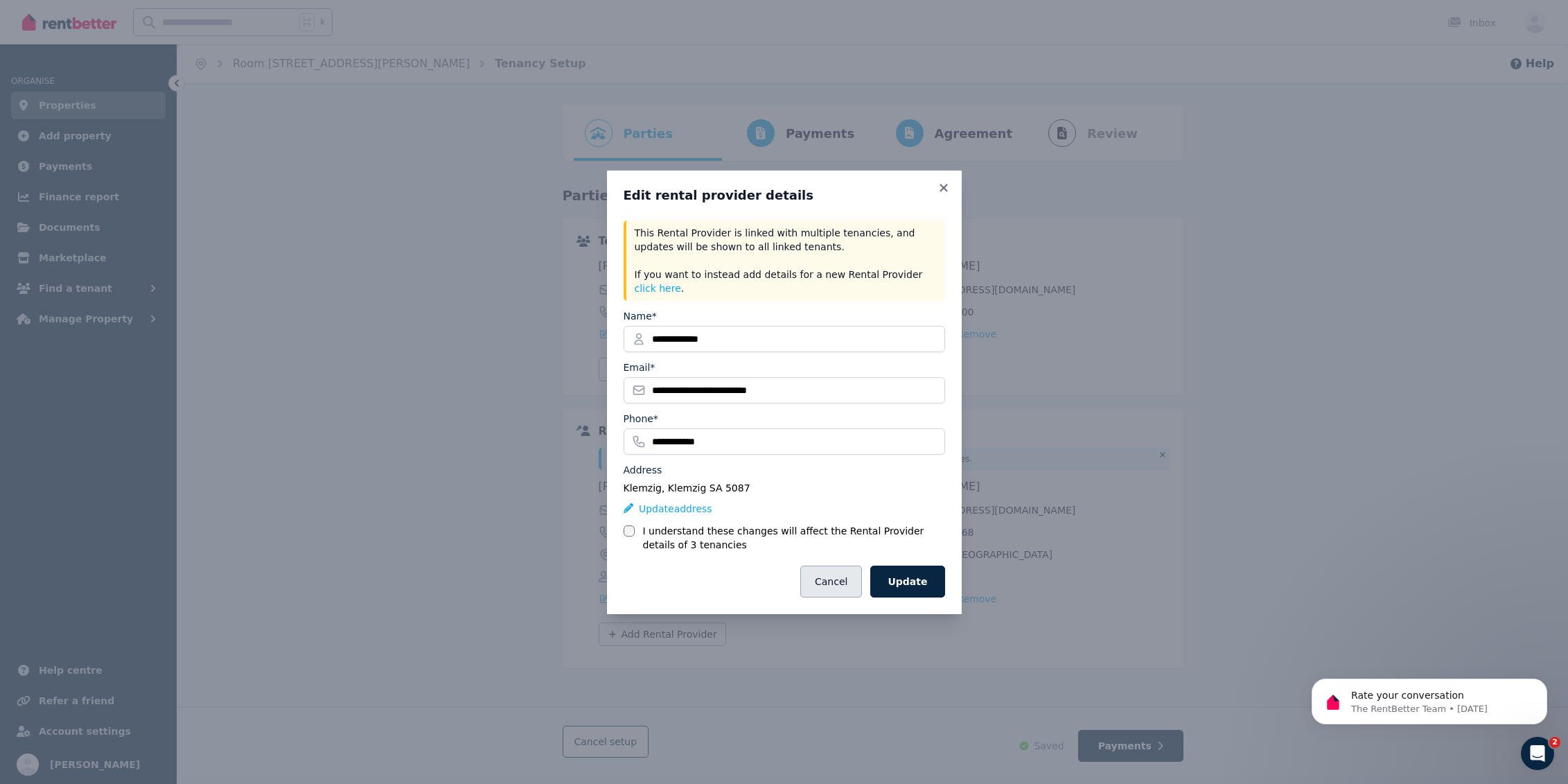
click at [837, 582] on button "Cancel" at bounding box center [831, 582] width 61 height 32
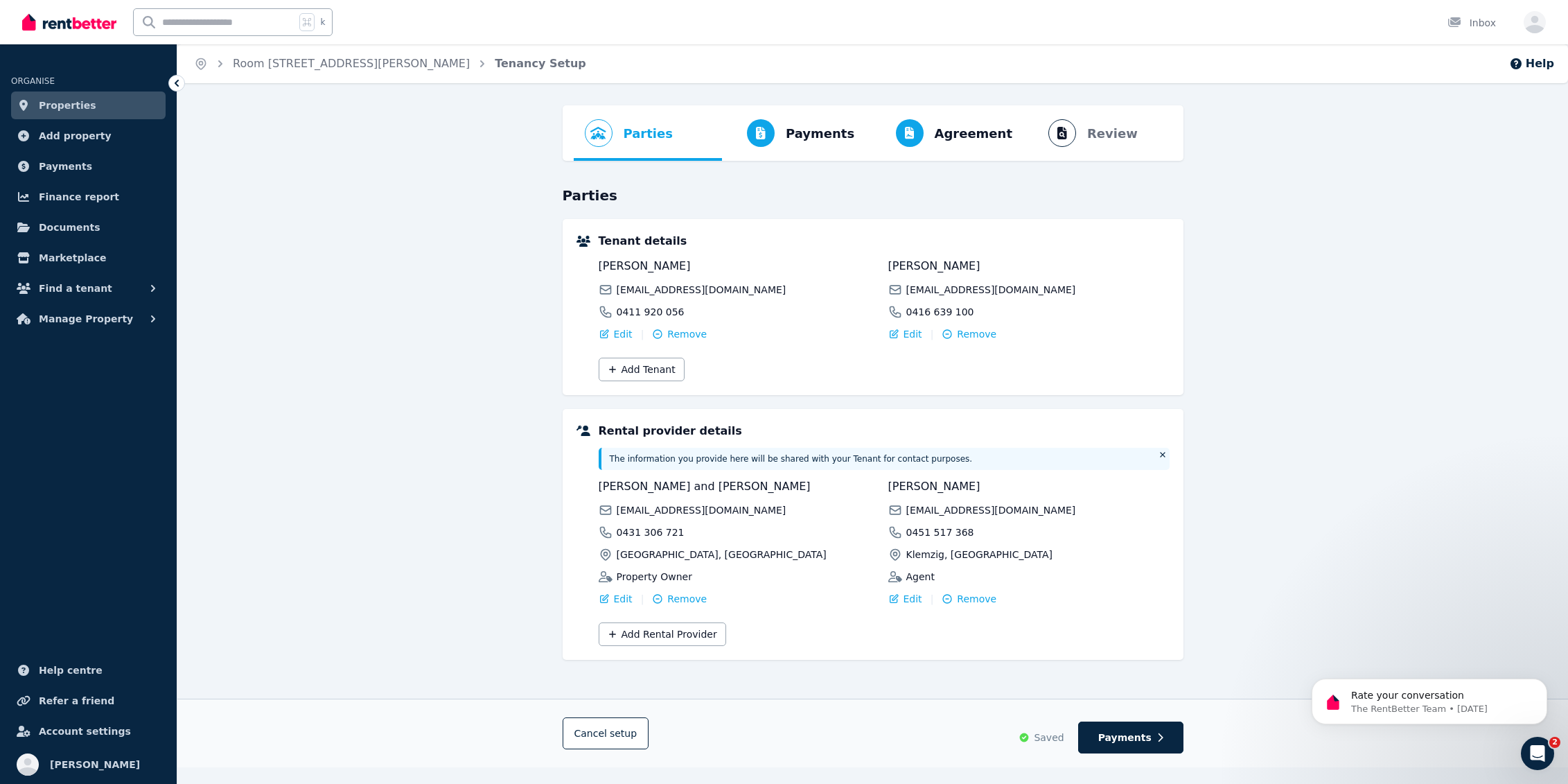
click at [44, 107] on span "Properties" at bounding box center [68, 105] width 58 height 16
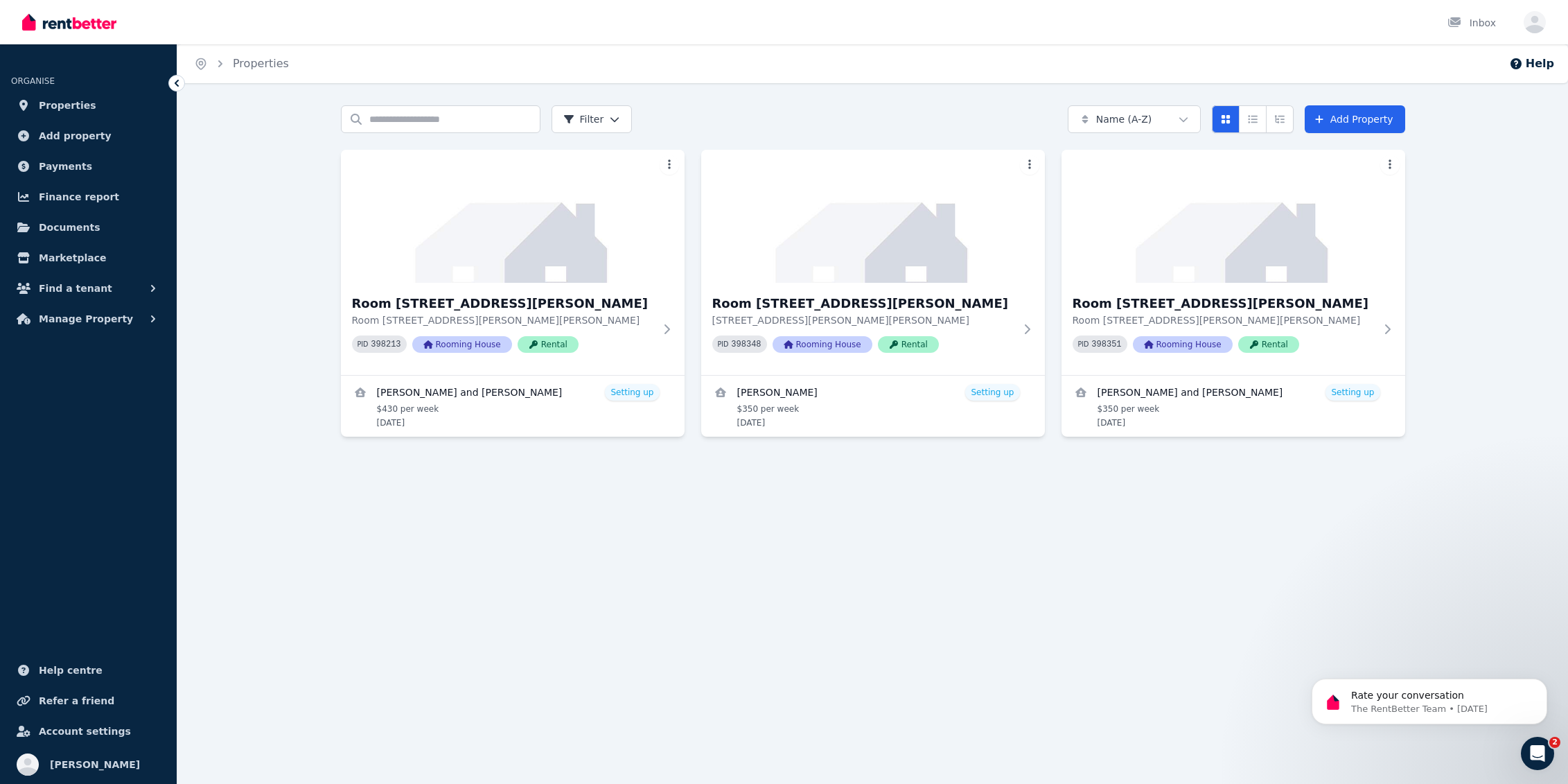
click at [44, 107] on span "Properties" at bounding box center [68, 105] width 58 height 16
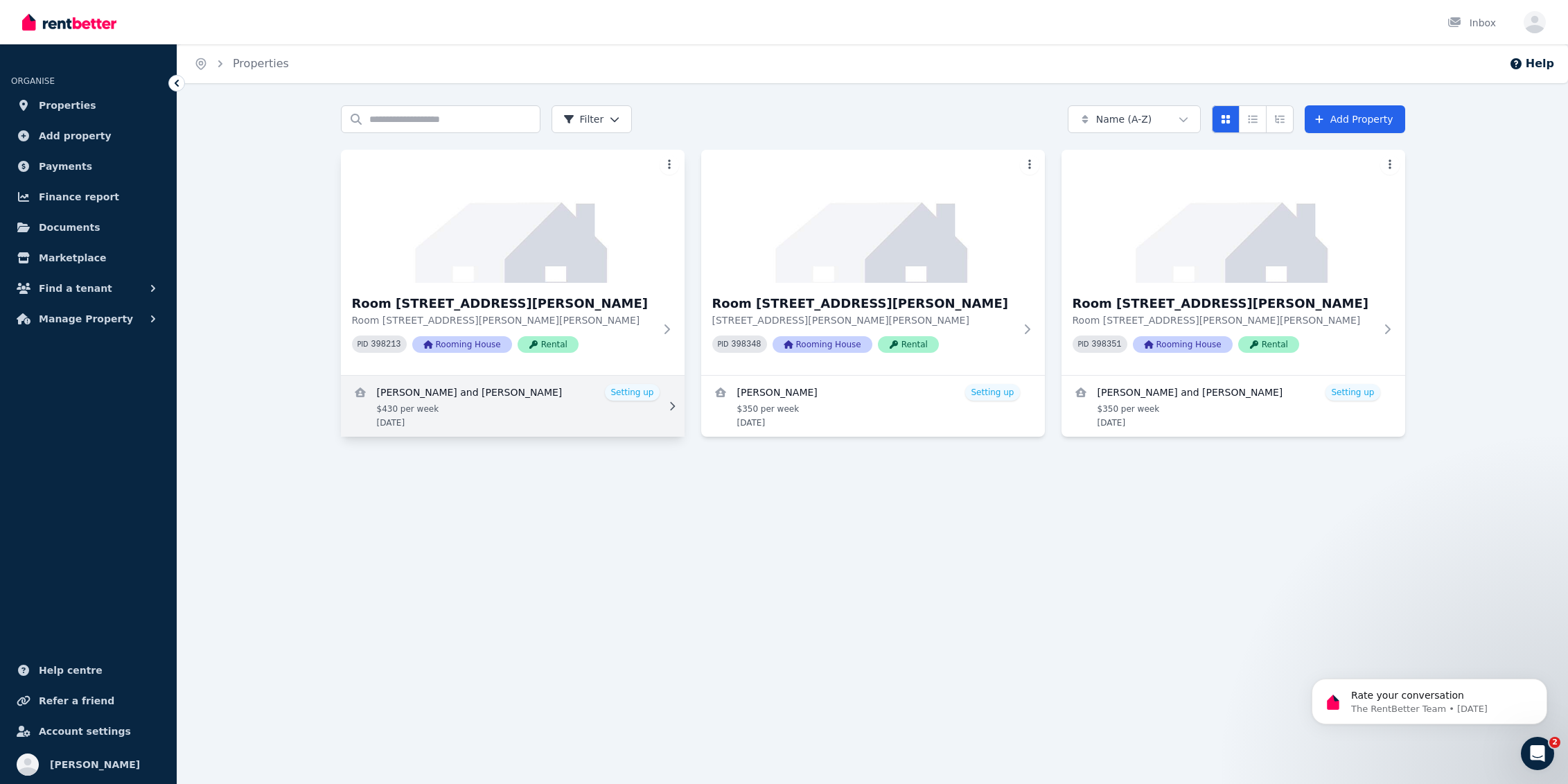
click at [616, 390] on link "View details for Kian Bahmani and Zeinab Abedini" at bounding box center [513, 406] width 344 height 61
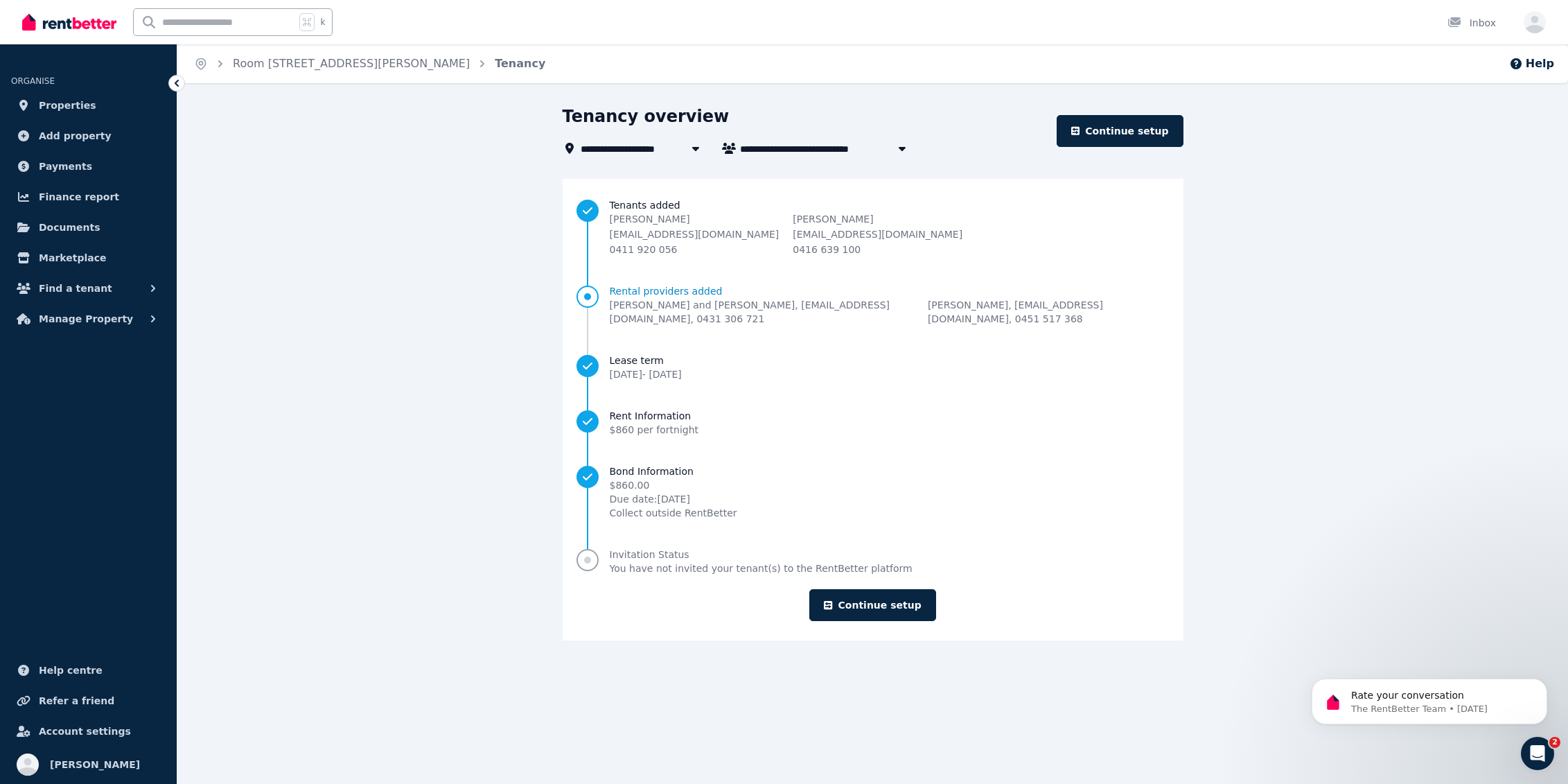
click at [669, 565] on span "You have not invited your tenant(s) to the RentBetter platform" at bounding box center [761, 568] width 303 height 14
click at [874, 609] on link "Continue setup" at bounding box center [872, 605] width 126 height 32
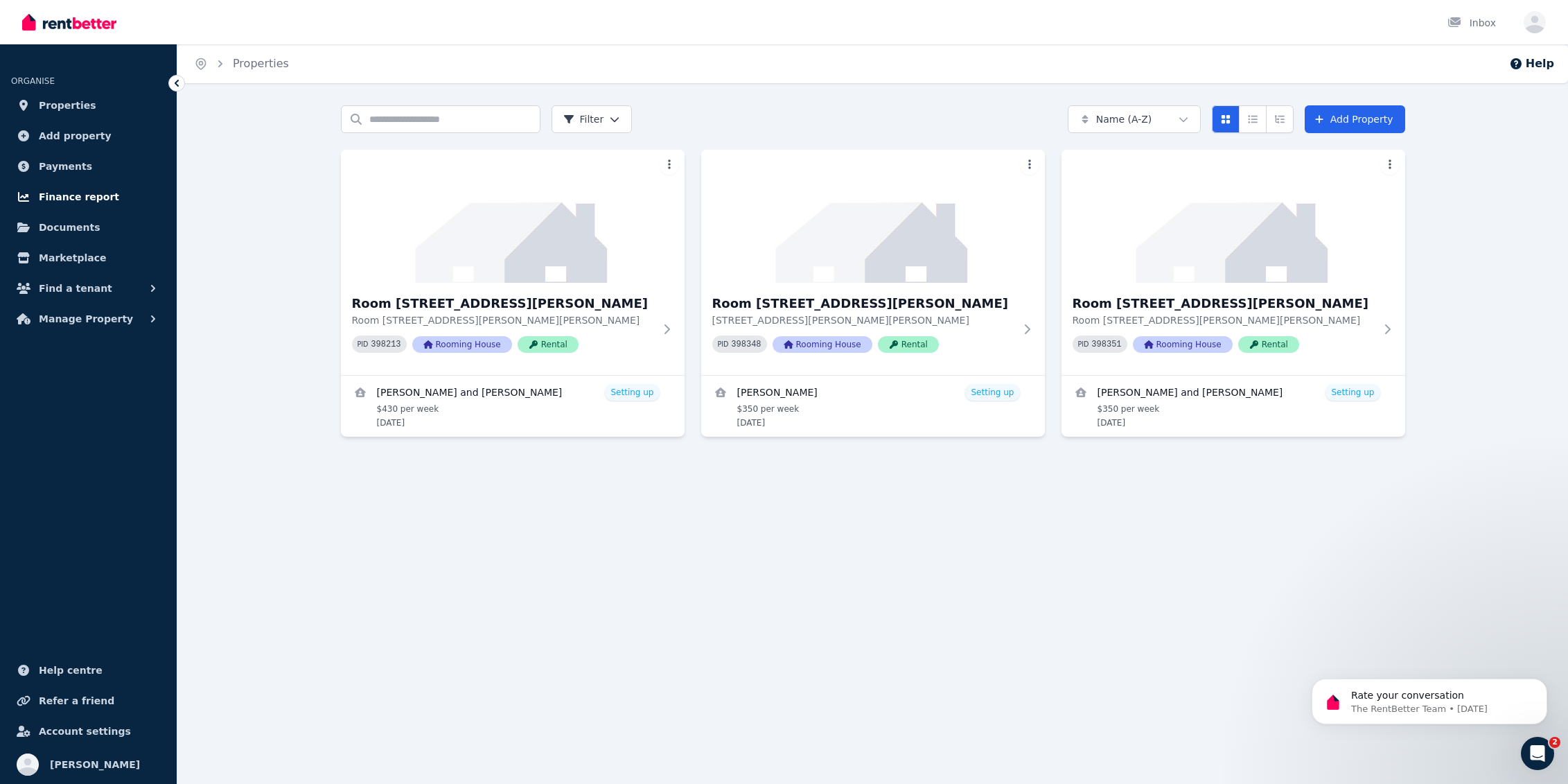
click at [73, 199] on span "Finance report" at bounding box center [79, 196] width 80 height 16
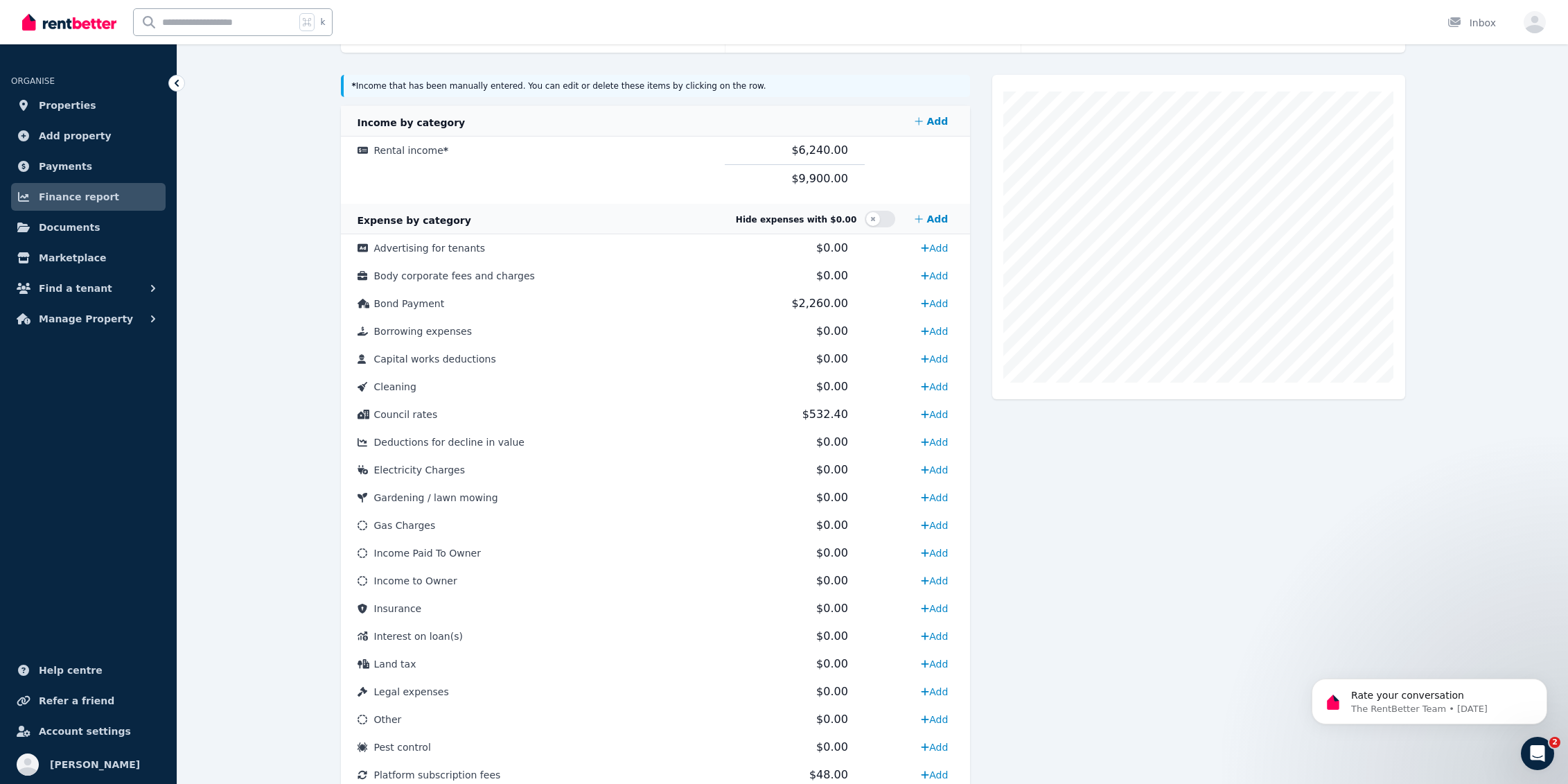
scroll to position [272, 0]
click at [427, 305] on span "Bond Payment" at bounding box center [409, 301] width 71 height 11
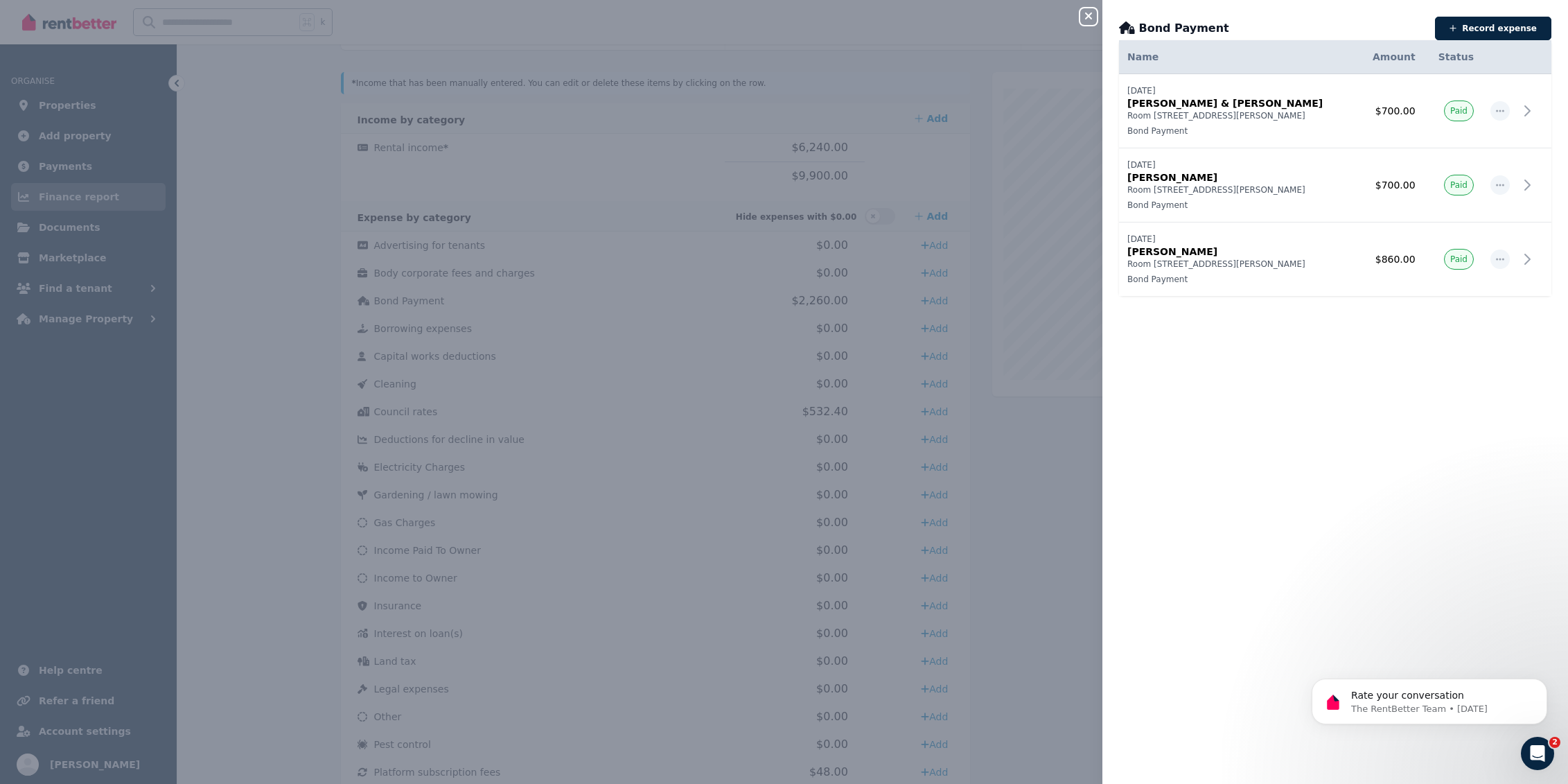
click at [1094, 22] on button "Close panel" at bounding box center [1088, 16] width 16 height 16
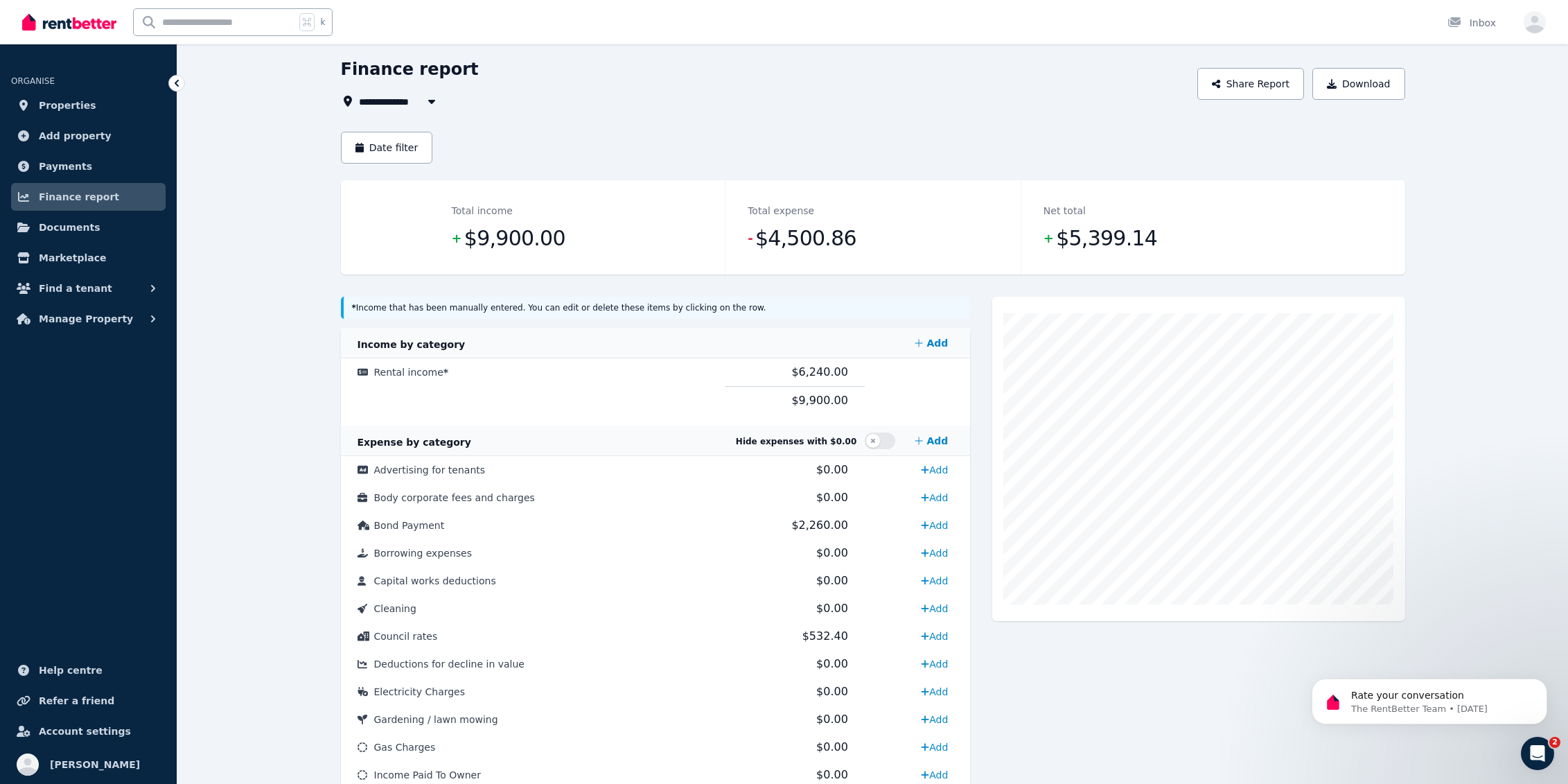
scroll to position [64, 0]
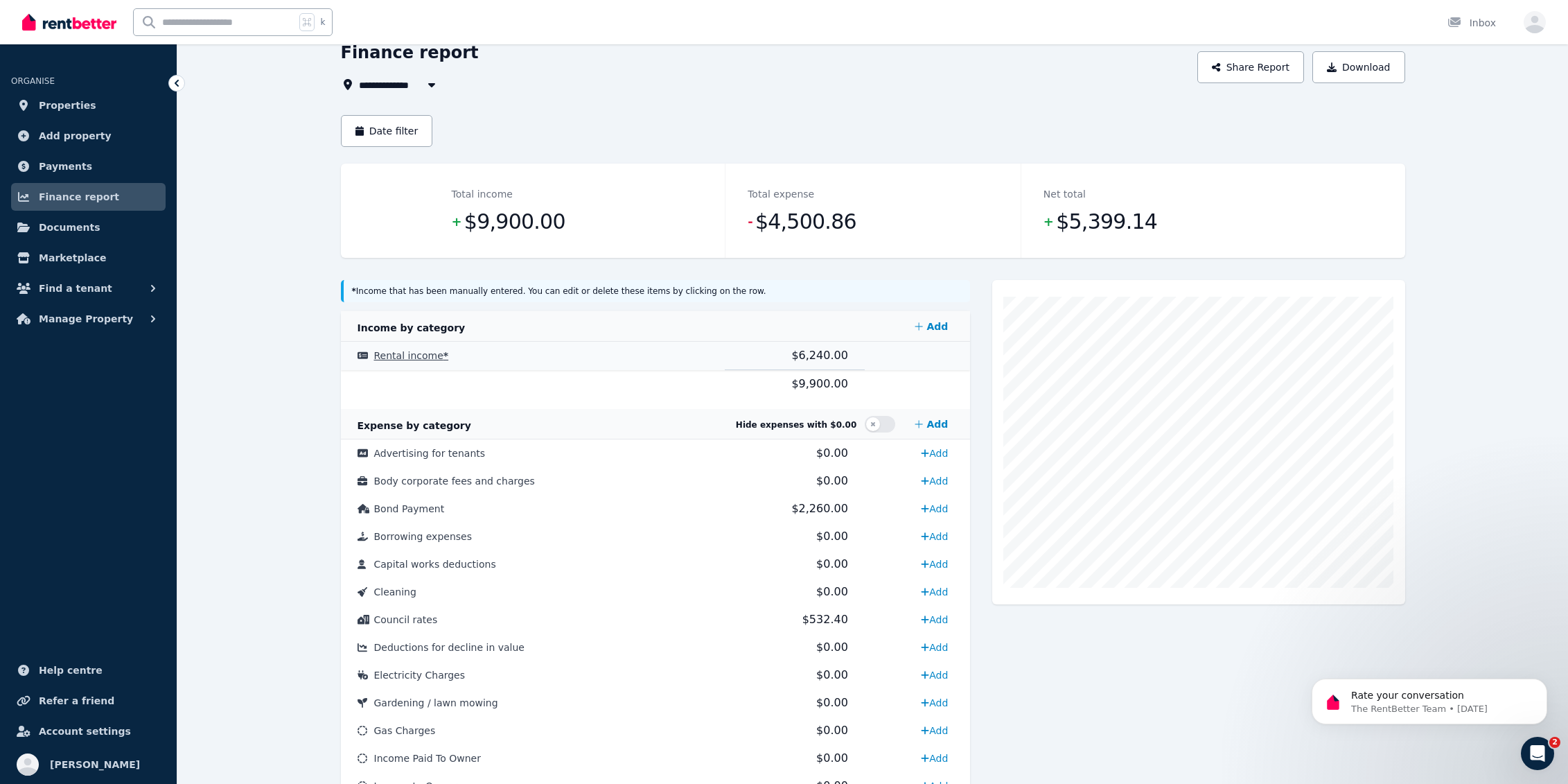
click at [809, 358] on span "$6,240.00" at bounding box center [819, 355] width 56 height 13
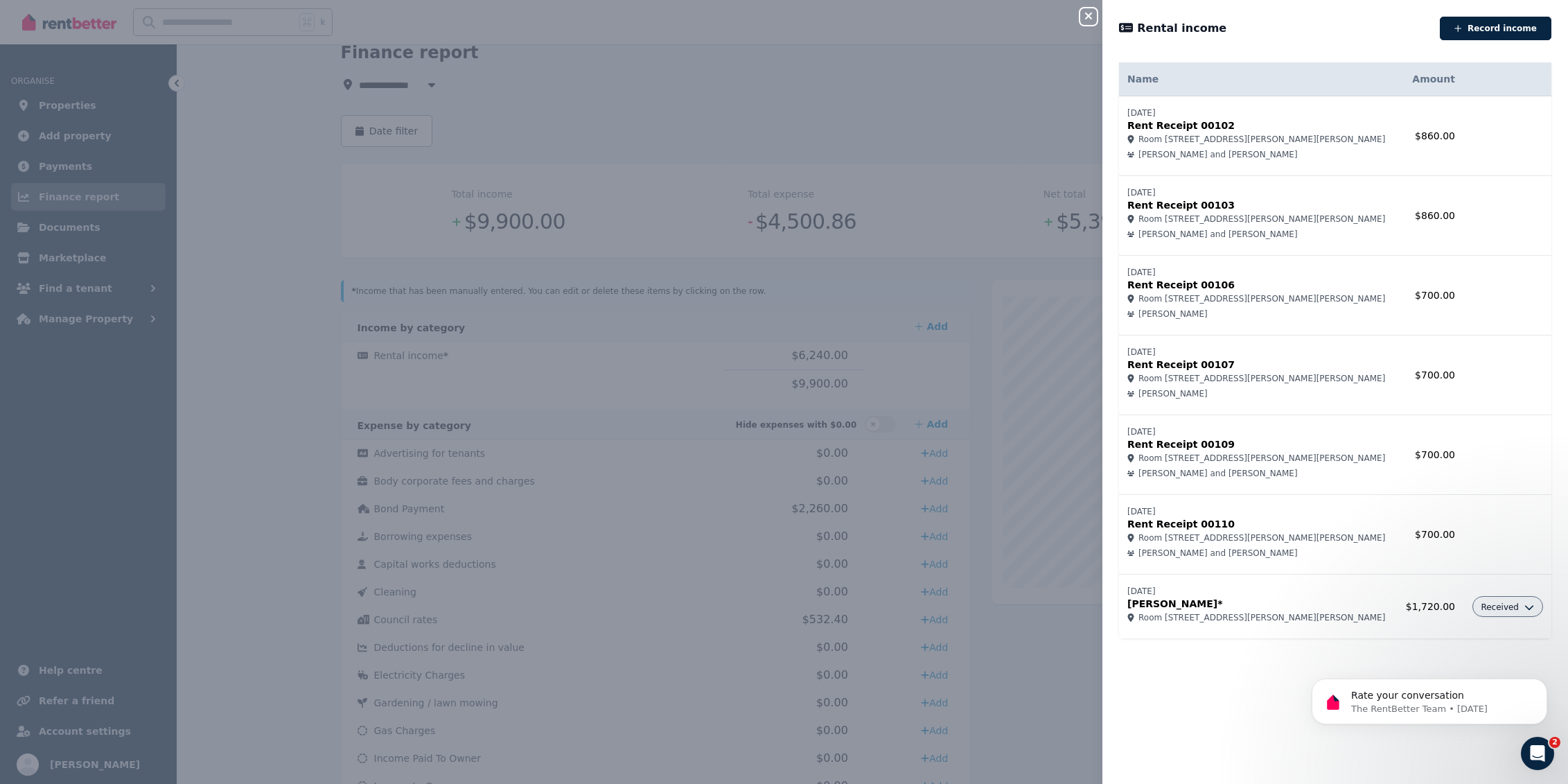
click at [1083, 16] on icon "button" at bounding box center [1088, 16] width 16 height 11
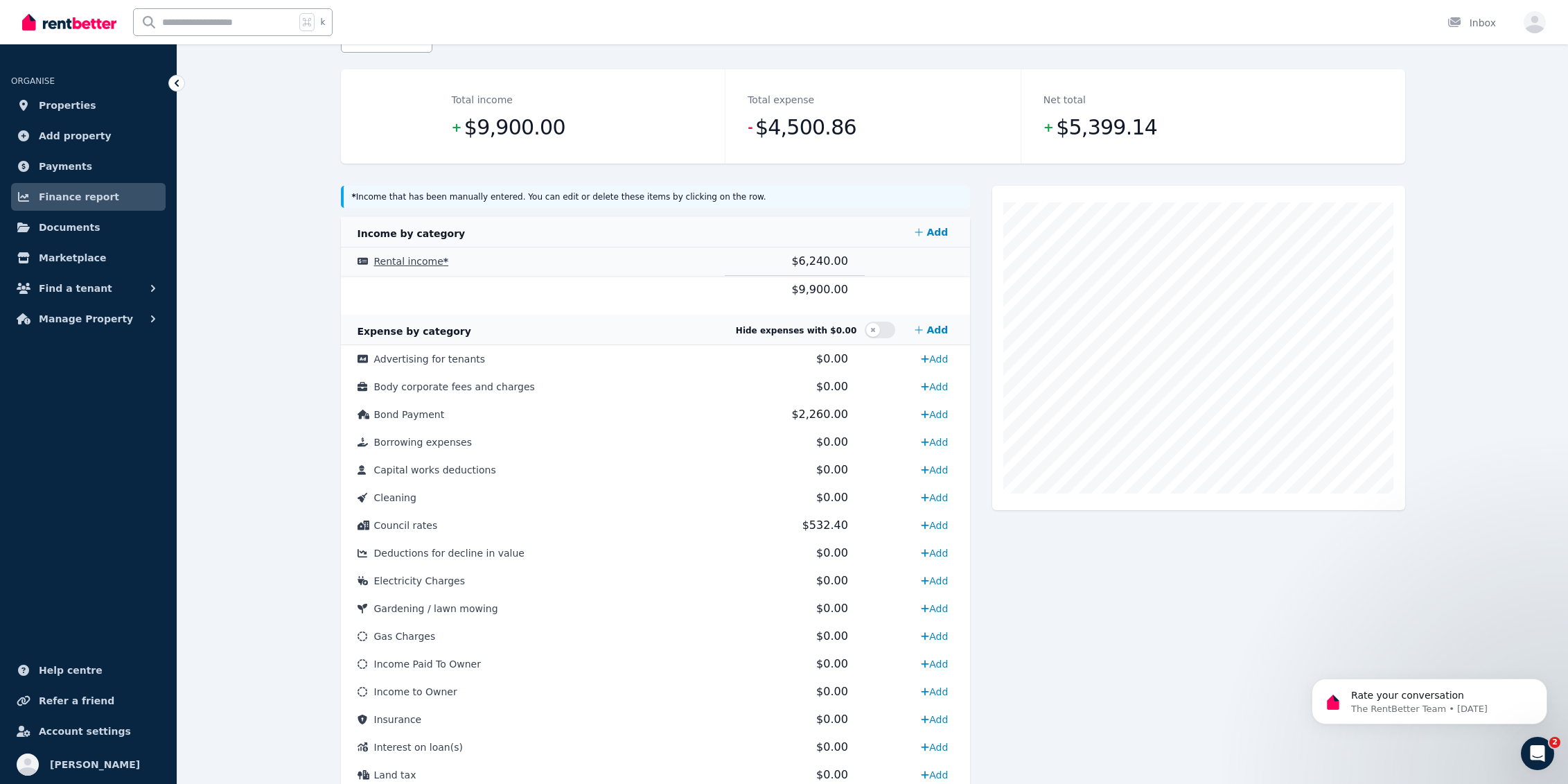
scroll to position [160, 0]
click at [426, 258] on span "Rental income *" at bounding box center [412, 260] width 75 height 11
